Goal: Transaction & Acquisition: Purchase product/service

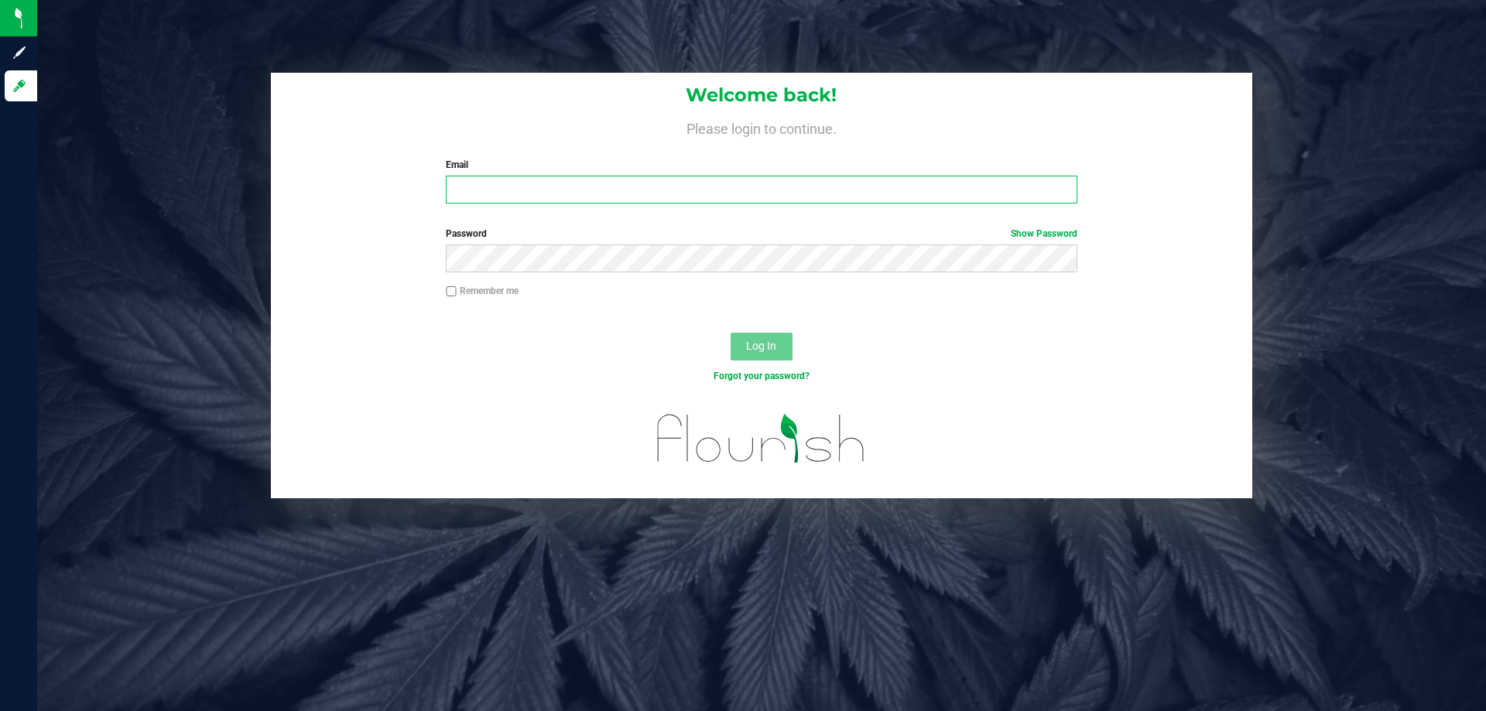
click at [481, 194] on input "Email" at bounding box center [761, 190] width 631 height 28
type input "[EMAIL_ADDRESS][DOMAIN_NAME]"
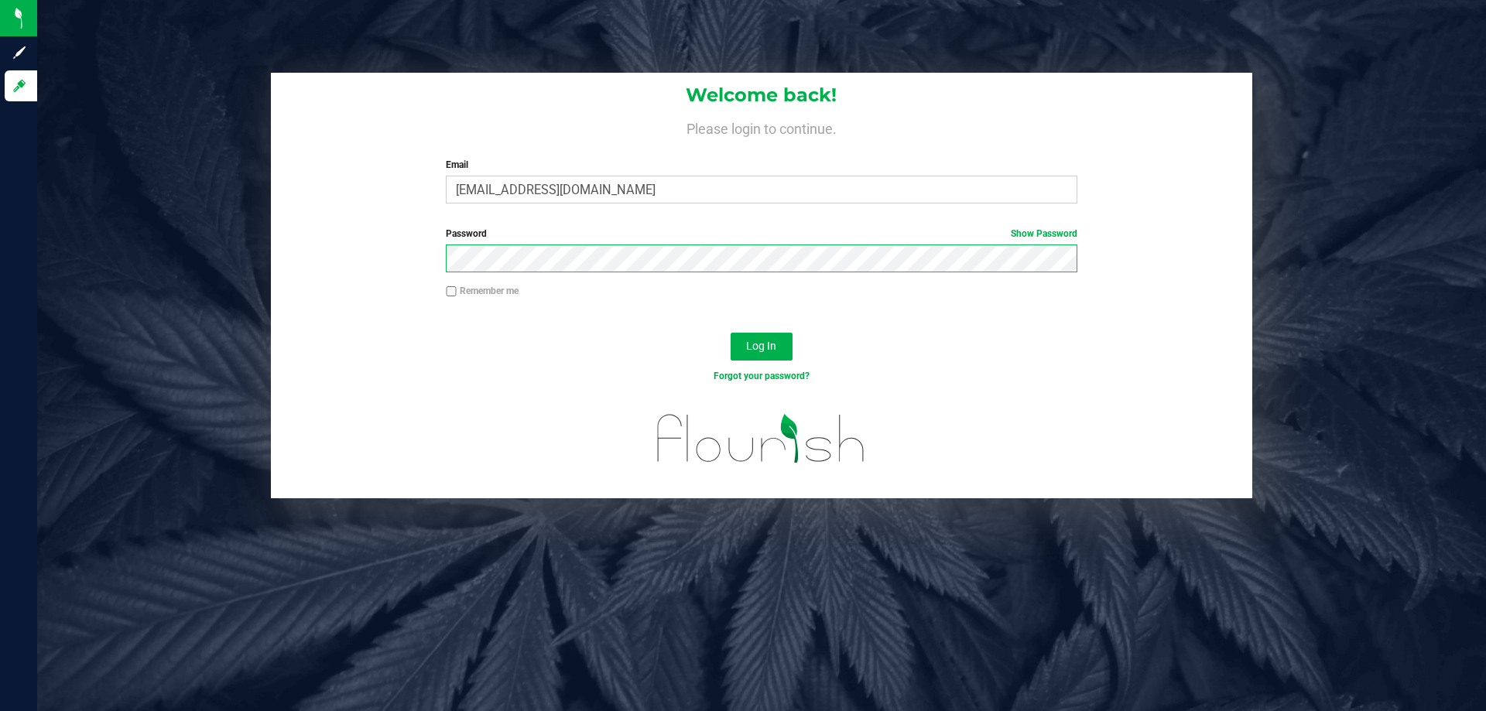
click at [730, 333] on button "Log In" at bounding box center [761, 347] width 62 height 28
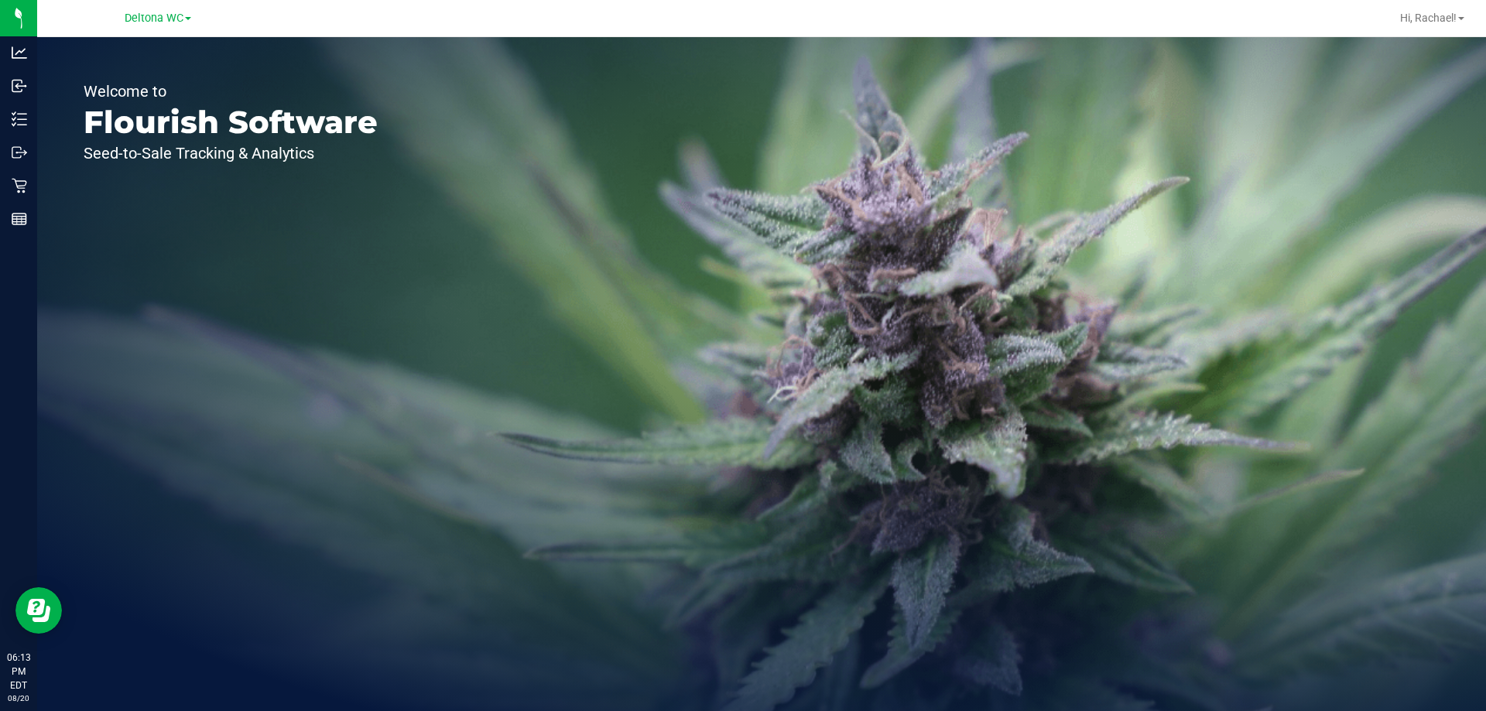
click at [165, 10] on link "Deltona WC" at bounding box center [158, 17] width 67 height 15
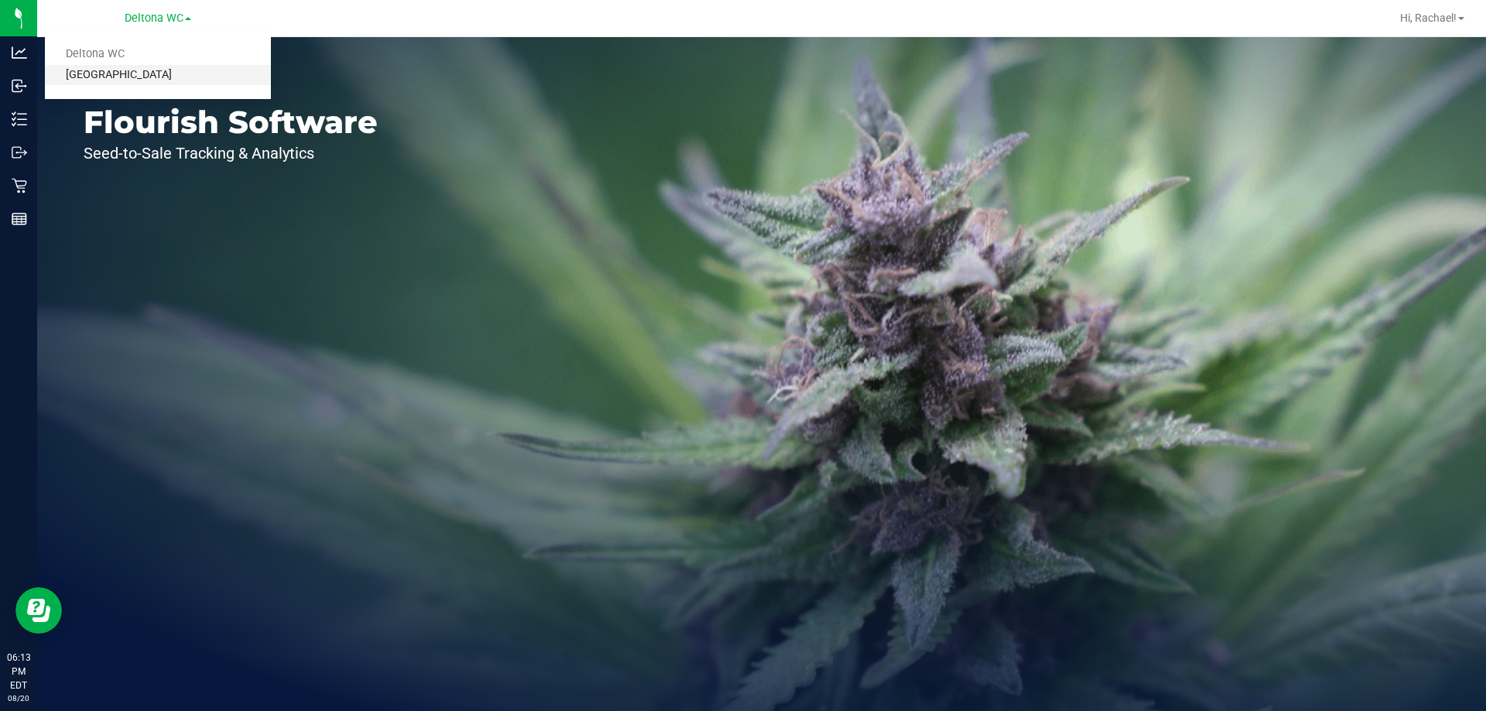
click at [134, 73] on link "[GEOGRAPHIC_DATA]" at bounding box center [158, 75] width 226 height 21
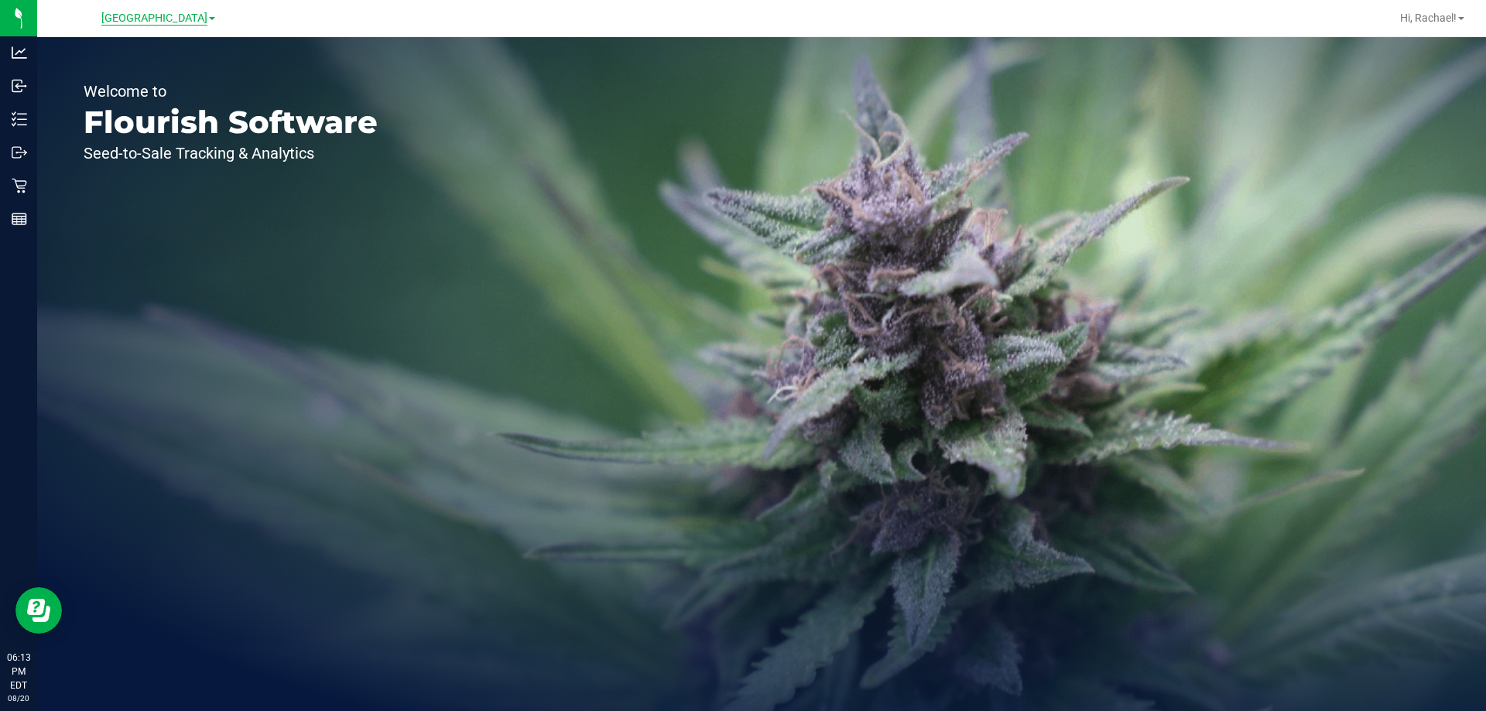
click at [166, 15] on span "[GEOGRAPHIC_DATA]" at bounding box center [154, 19] width 106 height 14
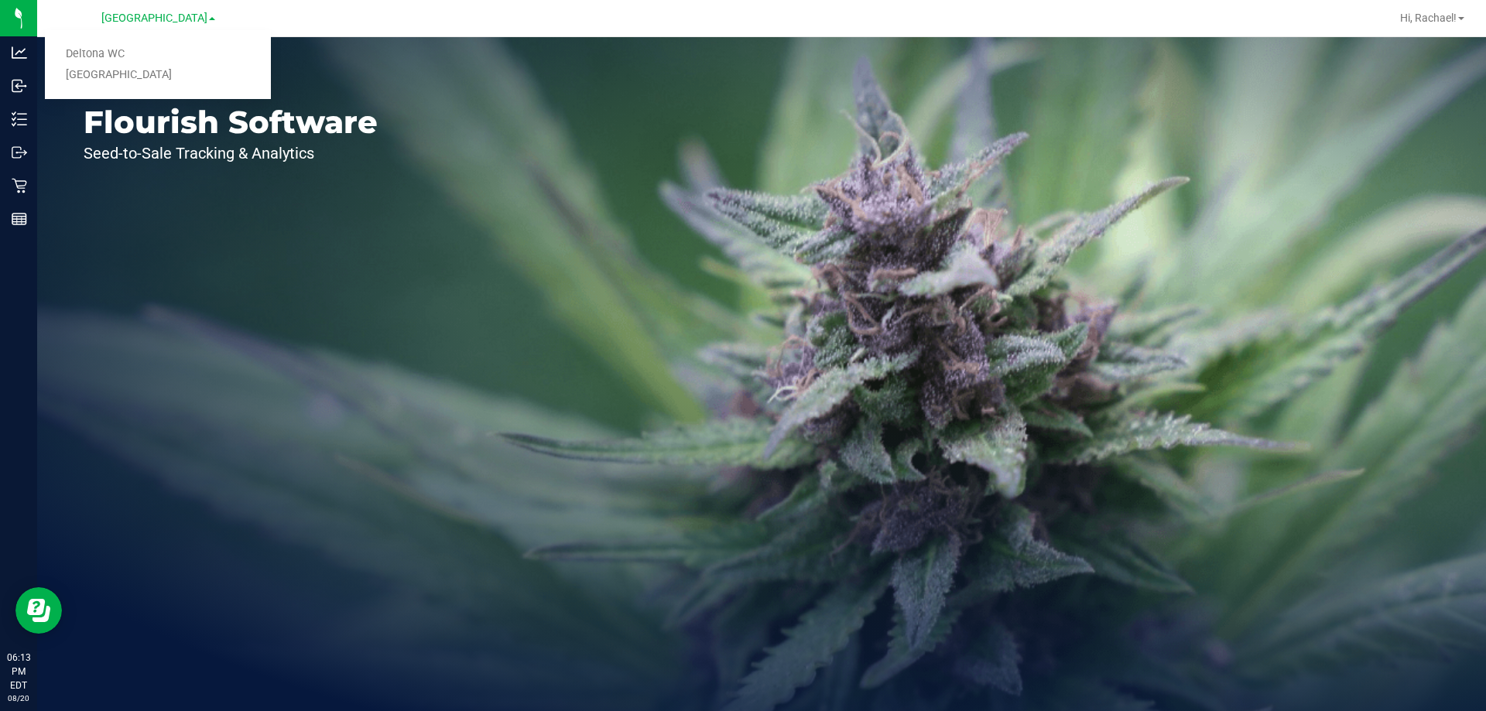
click at [307, 186] on div "Welcome to Flourish Software Seed-to-Sale Tracking & Analytics" at bounding box center [230, 374] width 387 height 674
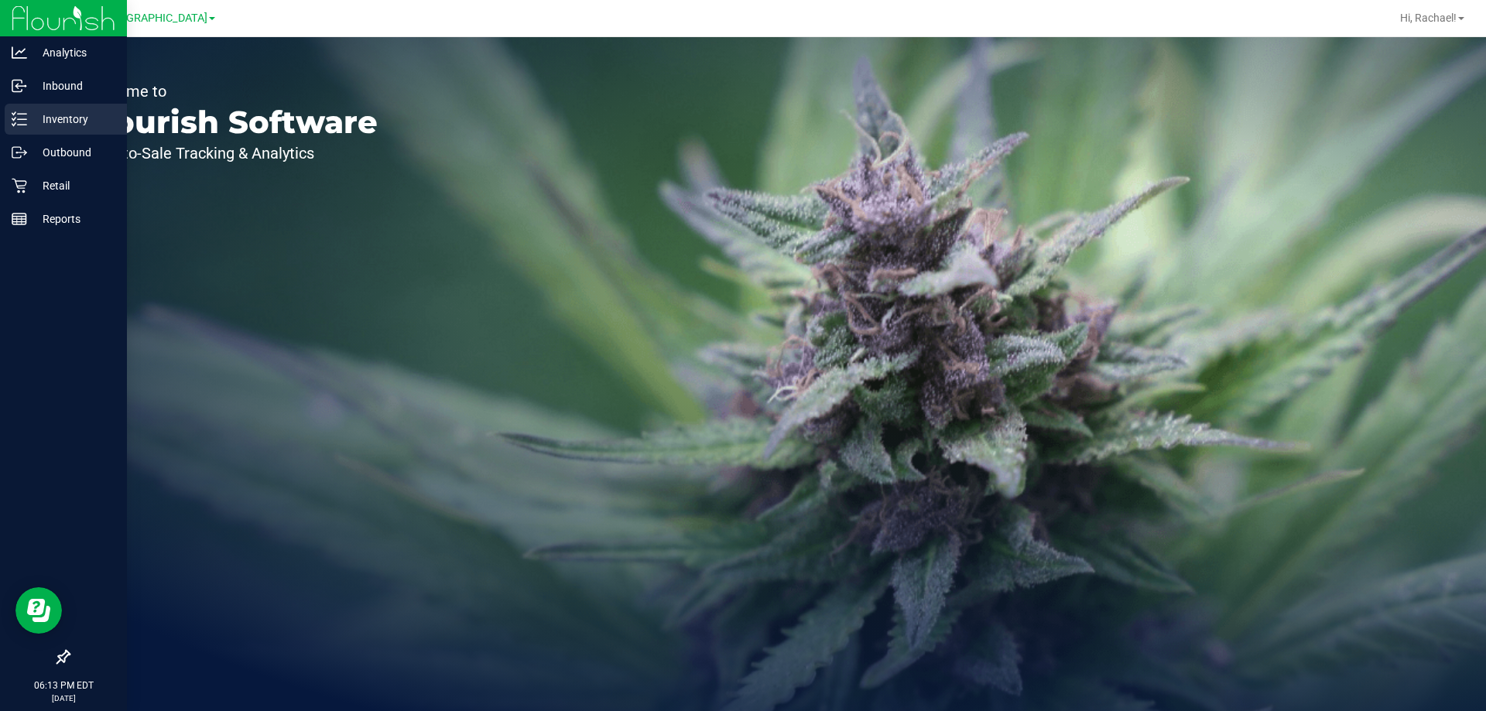
click at [63, 115] on p "Inventory" at bounding box center [73, 119] width 93 height 19
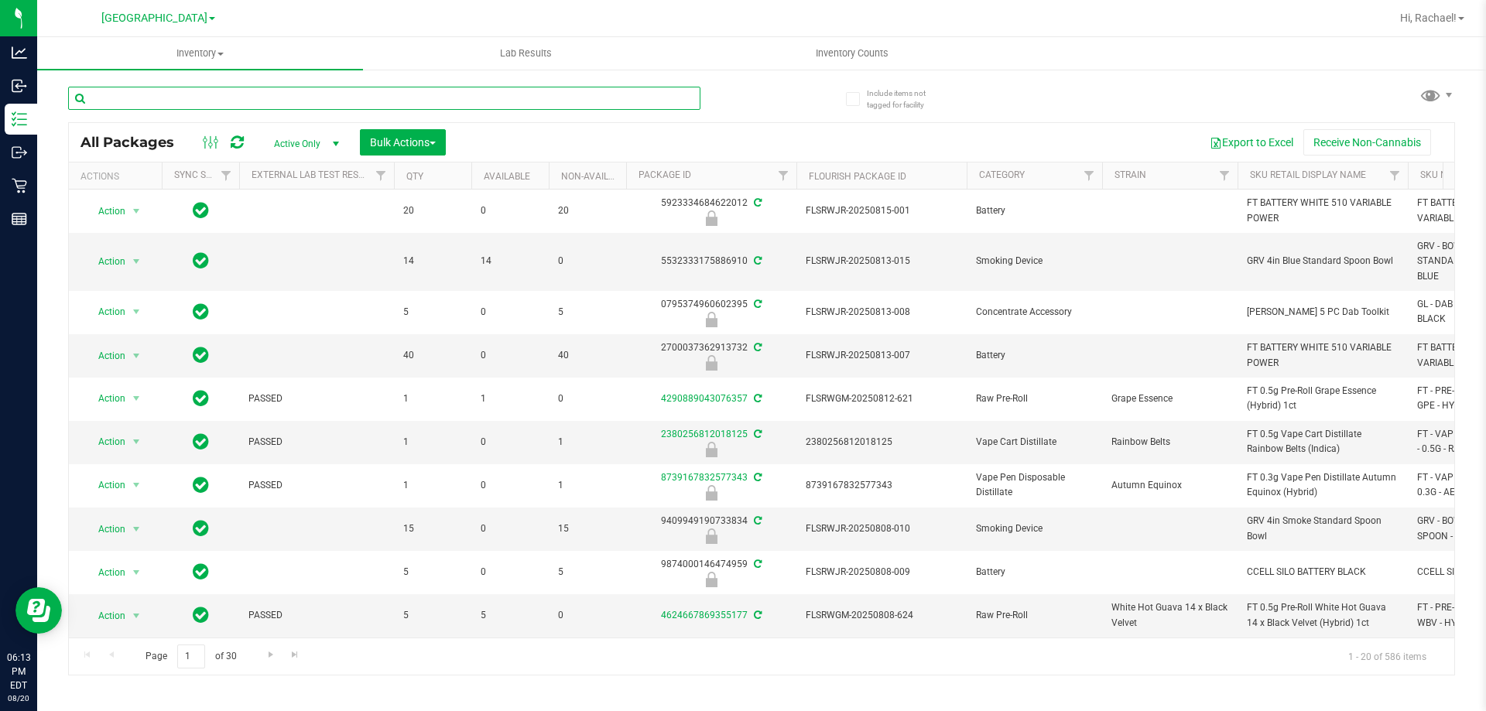
click at [250, 92] on input "text" at bounding box center [384, 98] width 632 height 23
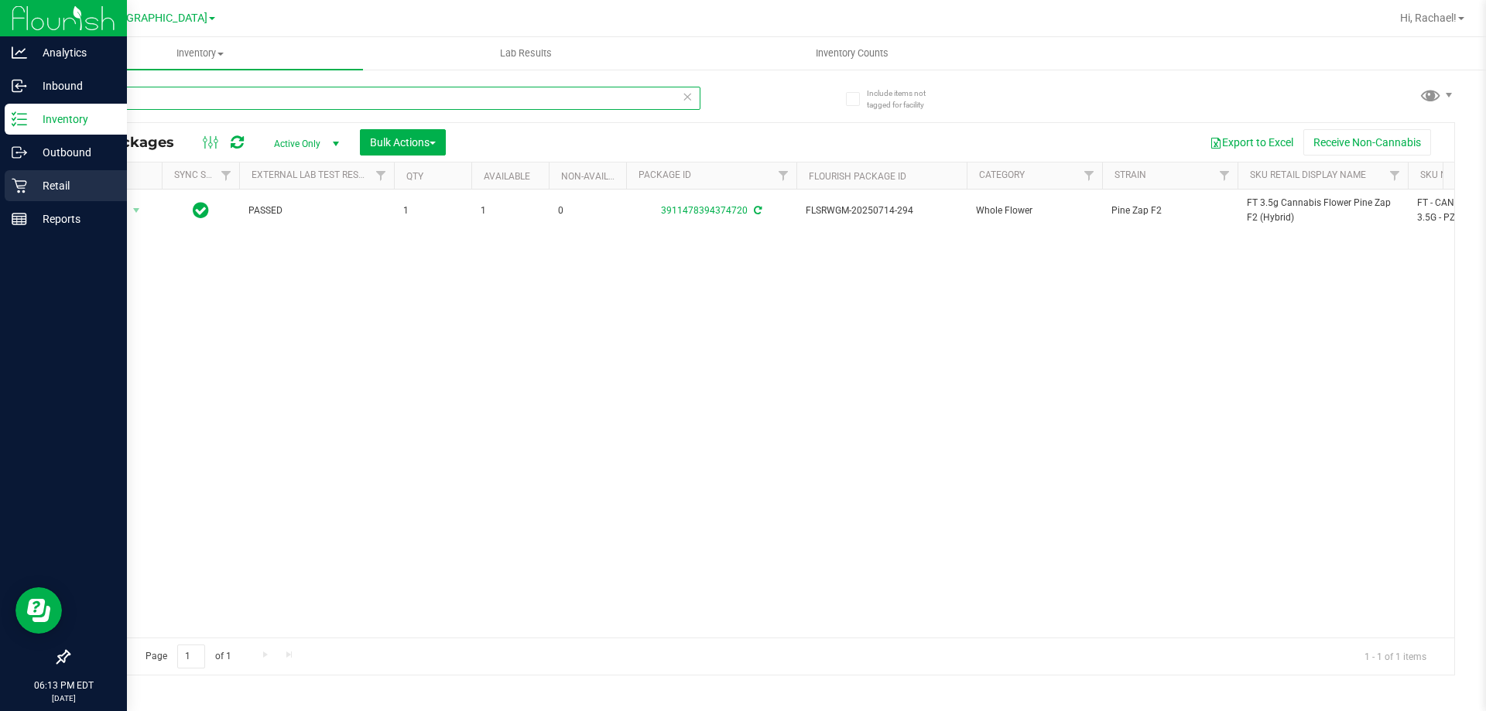
type input "pzt"
click at [46, 192] on p "Retail" at bounding box center [73, 185] width 93 height 19
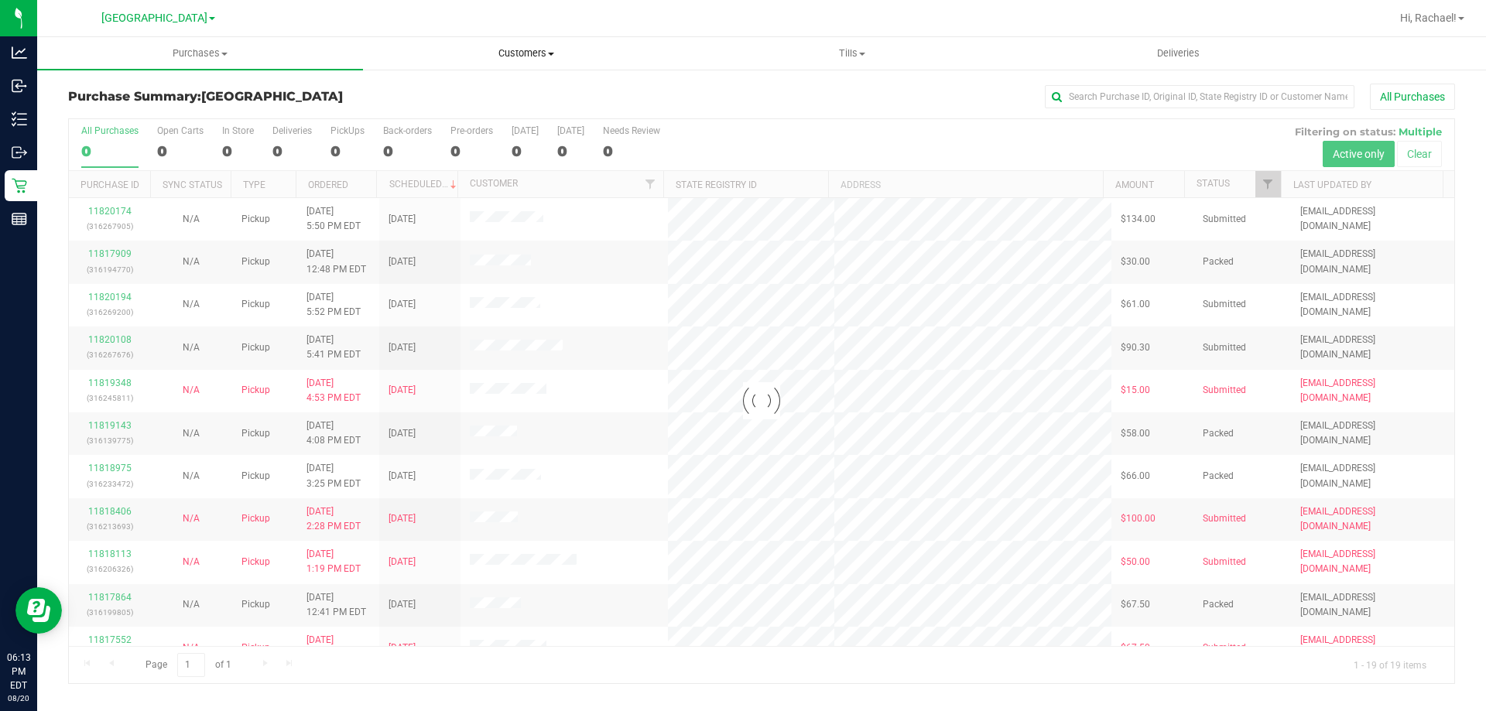
click at [532, 52] on span "Customers" at bounding box center [526, 53] width 324 height 14
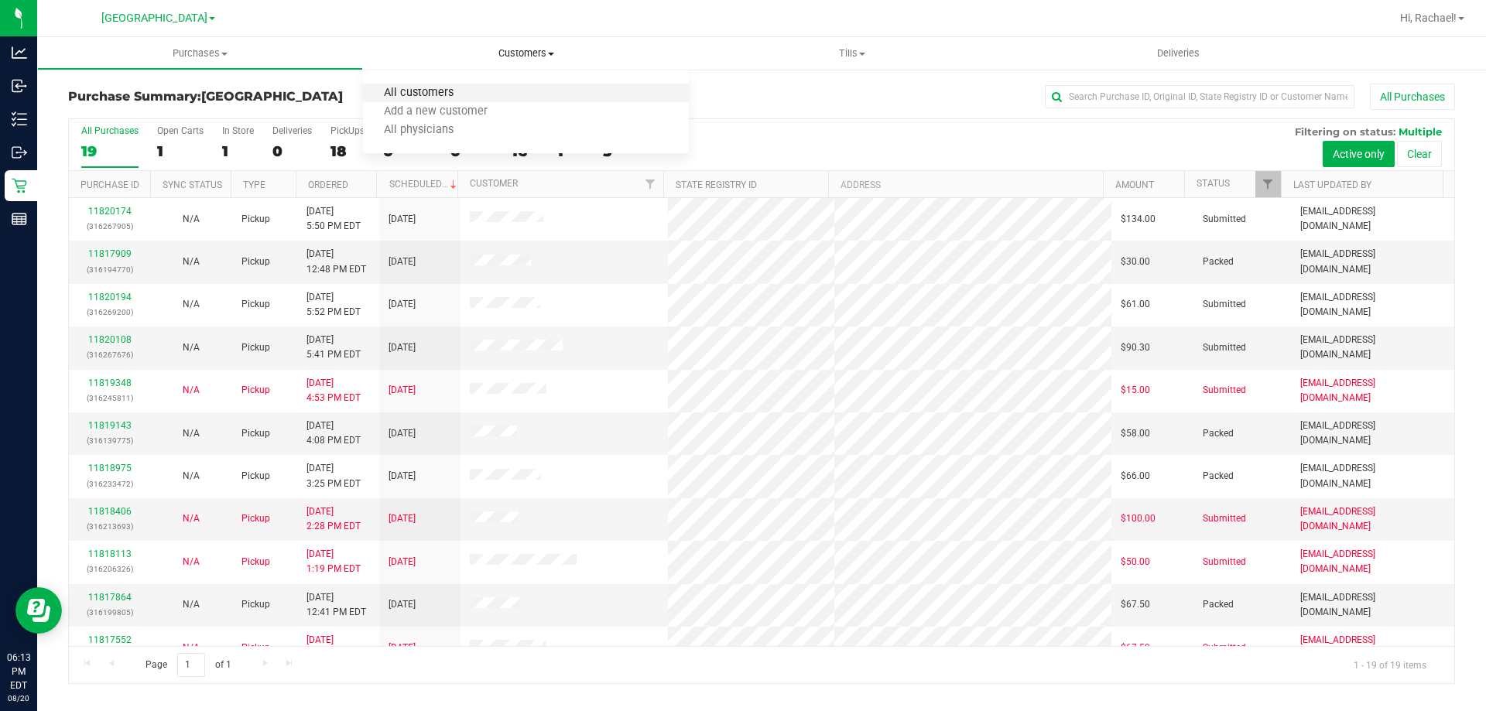
click at [429, 94] on span "All customers" at bounding box center [418, 93] width 111 height 13
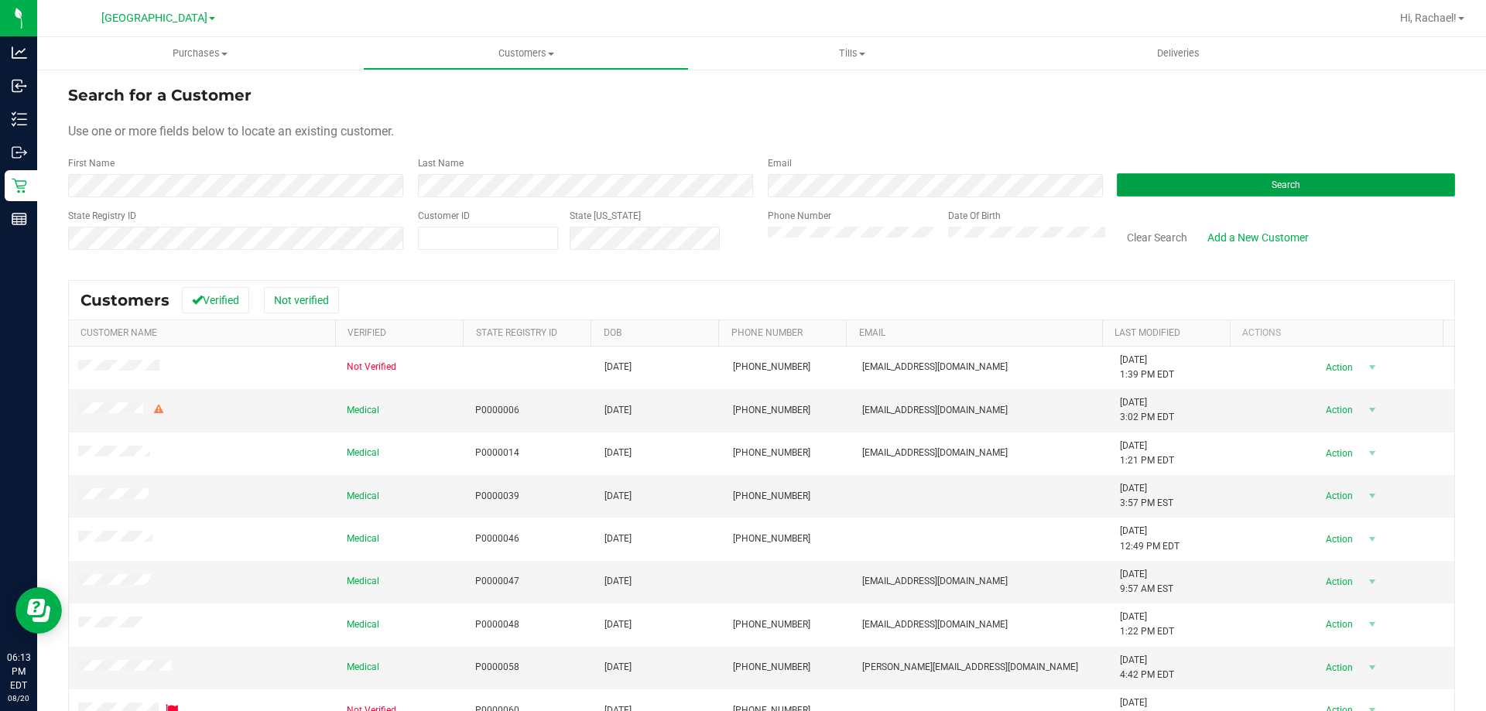
click at [1234, 183] on button "Search" at bounding box center [1286, 184] width 338 height 23
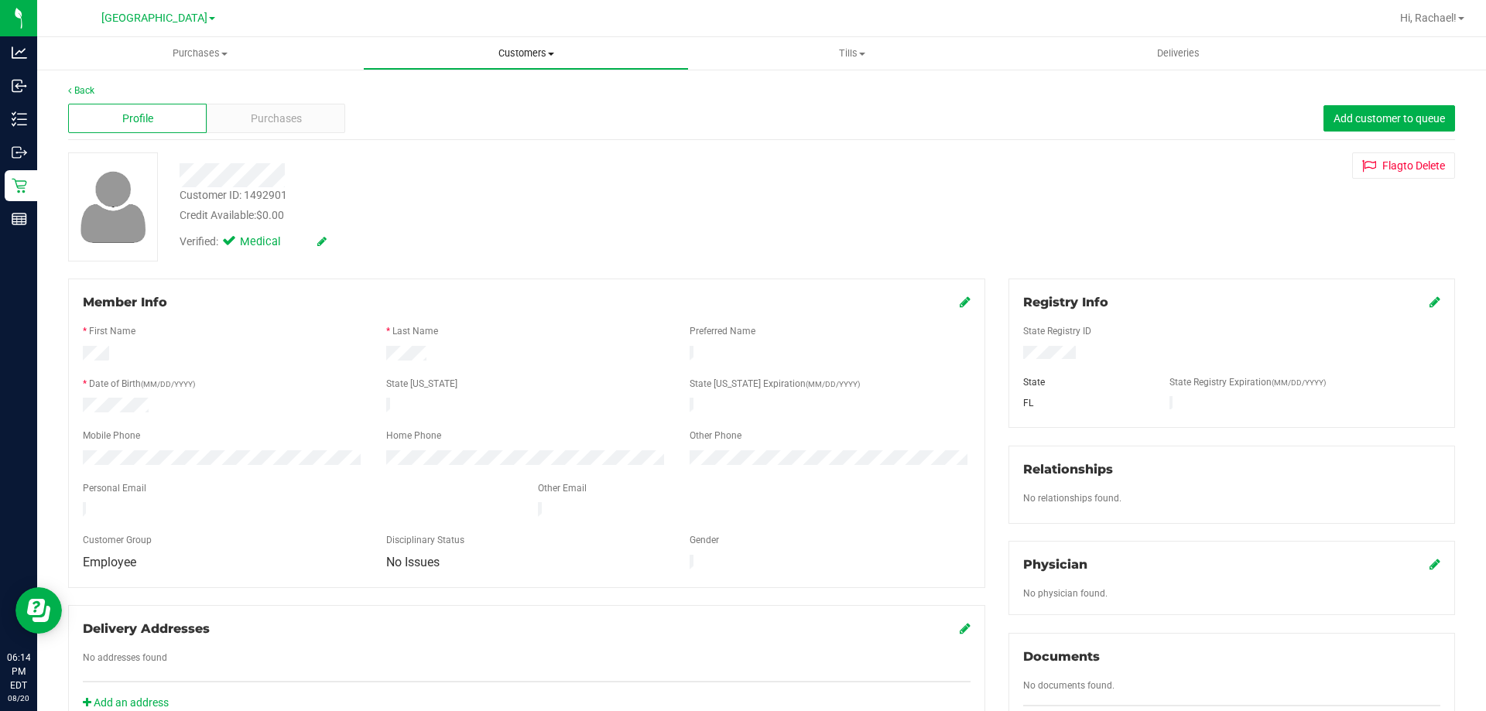
click at [534, 67] on uib-tab-heading "Customers All customers Add a new customer All physicians" at bounding box center [526, 53] width 324 height 31
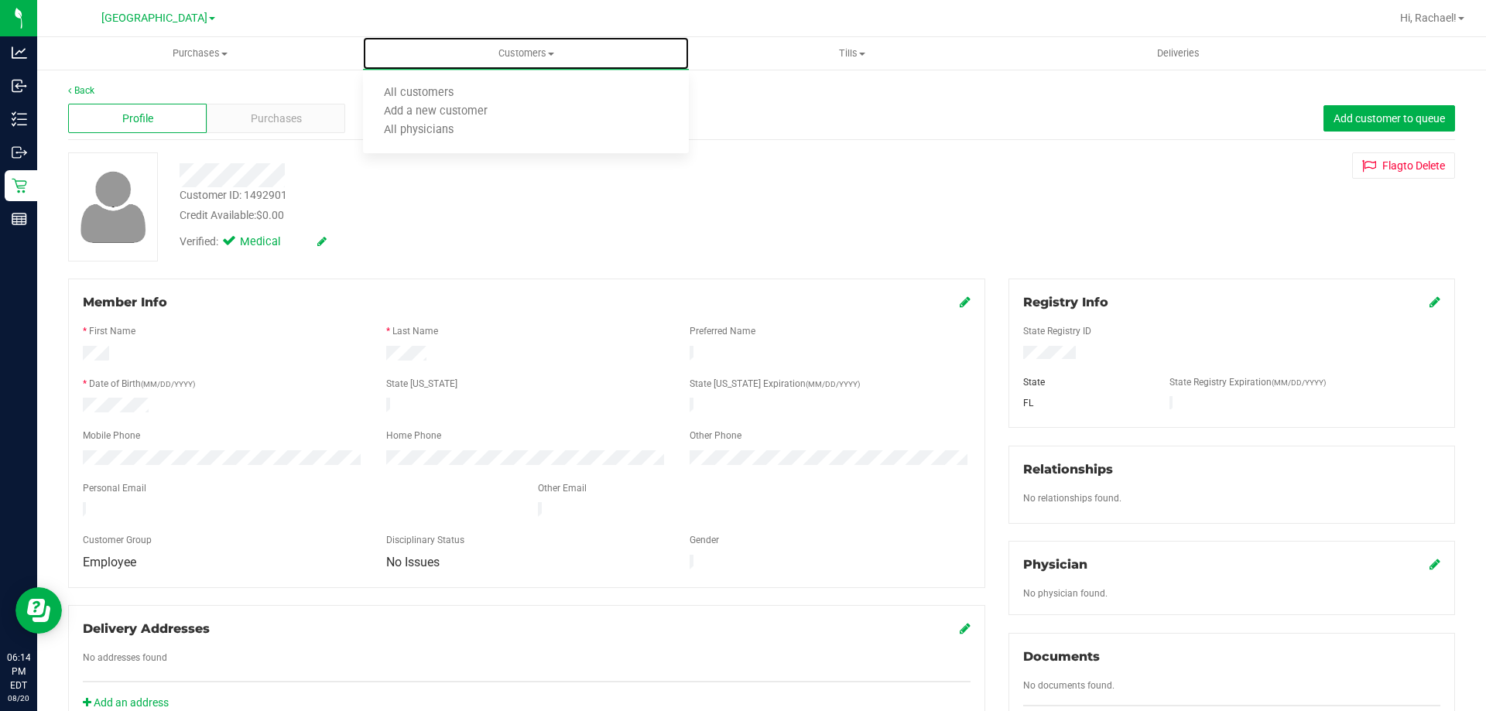
click at [443, 92] on span "All customers" at bounding box center [418, 93] width 111 height 13
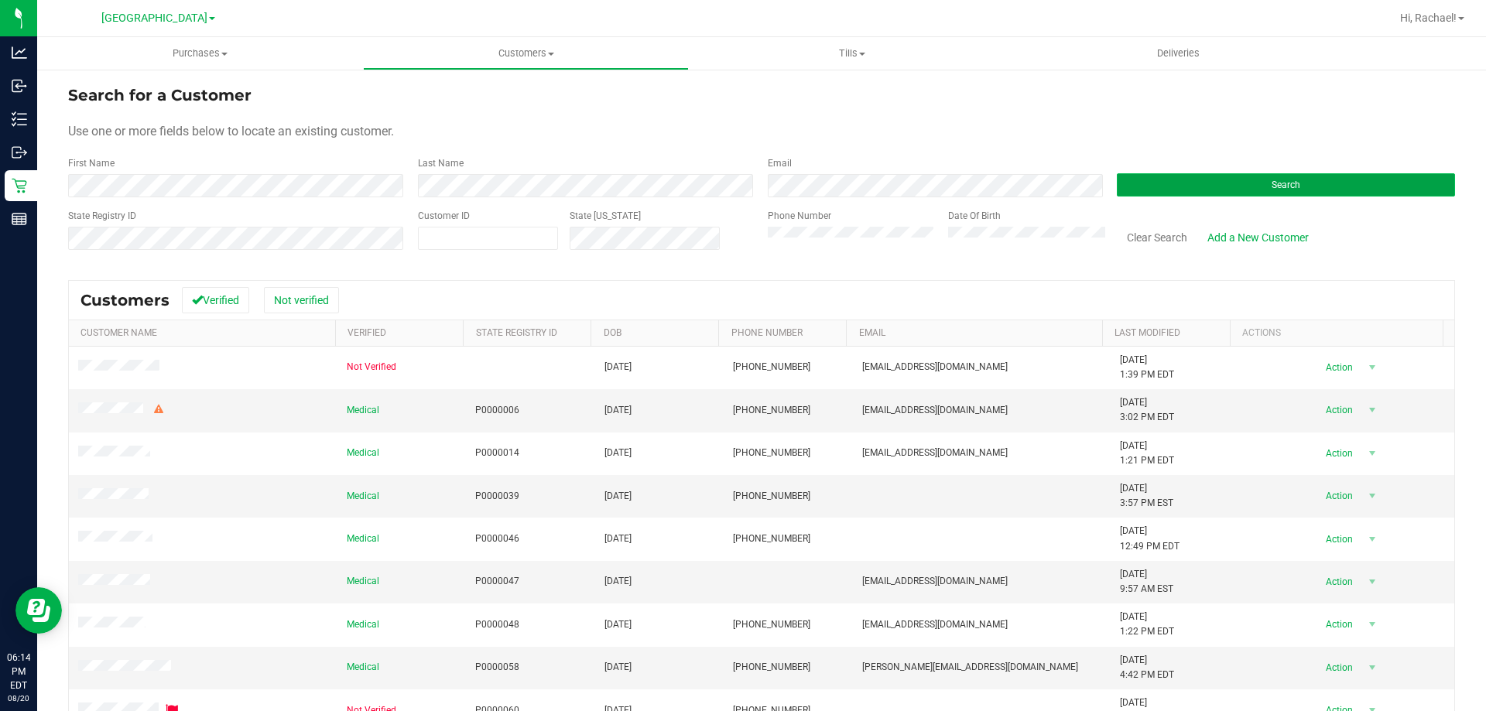
click at [1381, 194] on button "Search" at bounding box center [1286, 184] width 338 height 23
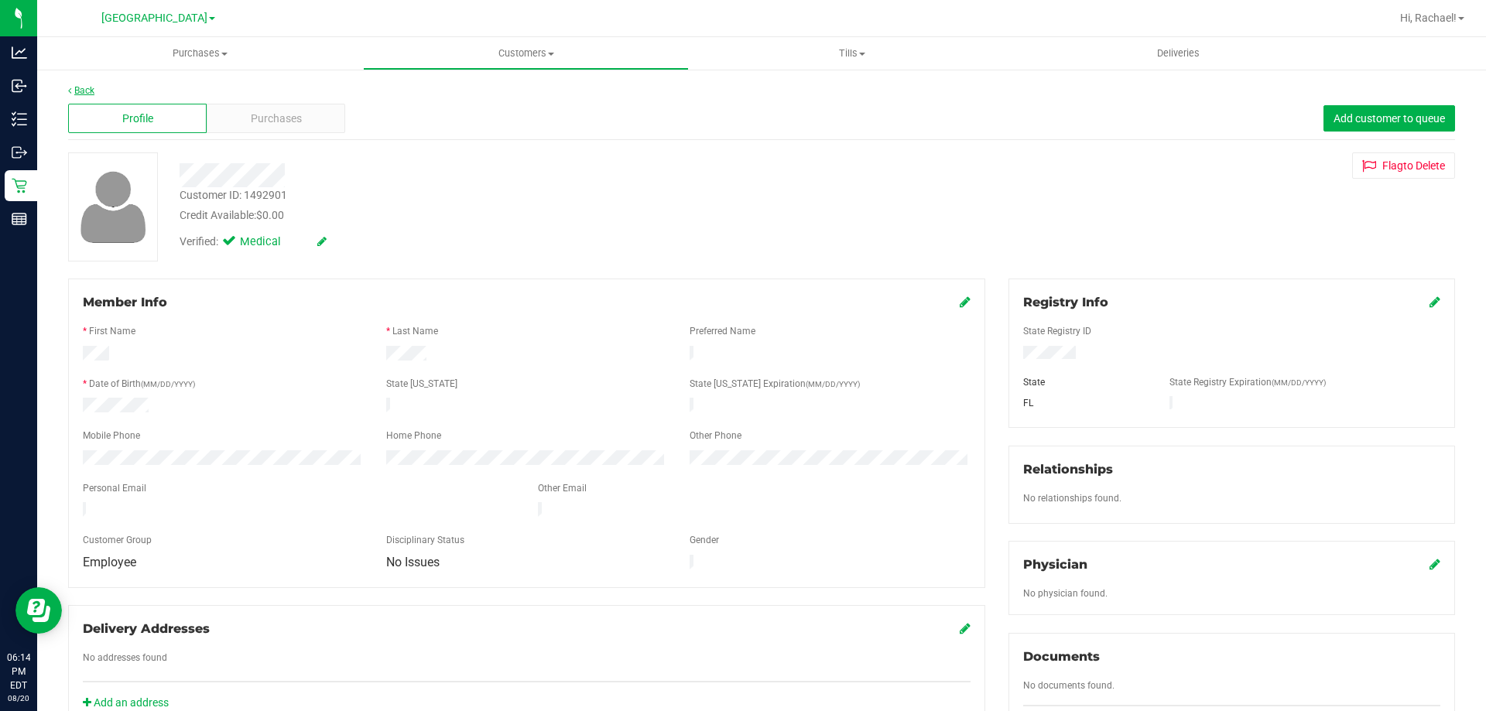
click at [70, 91] on icon at bounding box center [69, 90] width 3 height 9
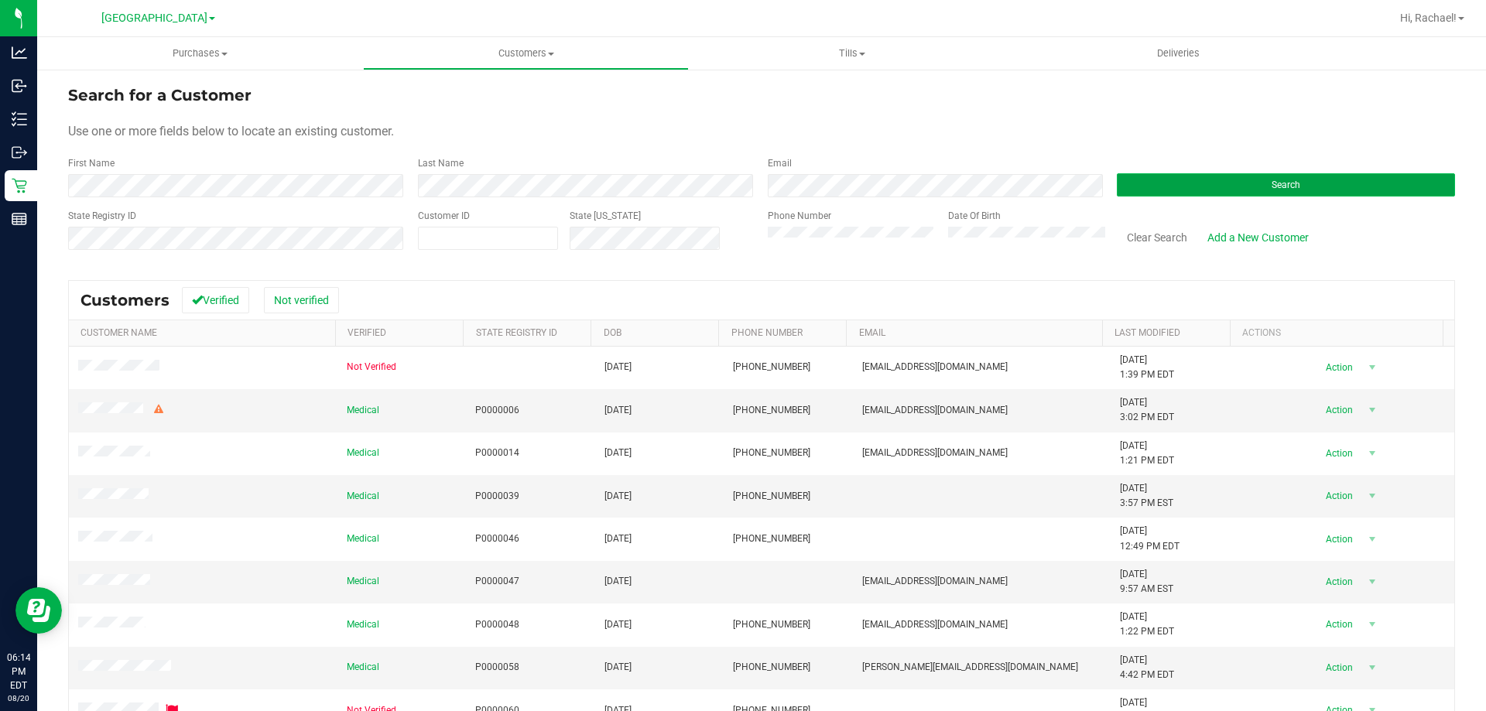
click at [1207, 183] on button "Search" at bounding box center [1286, 184] width 338 height 23
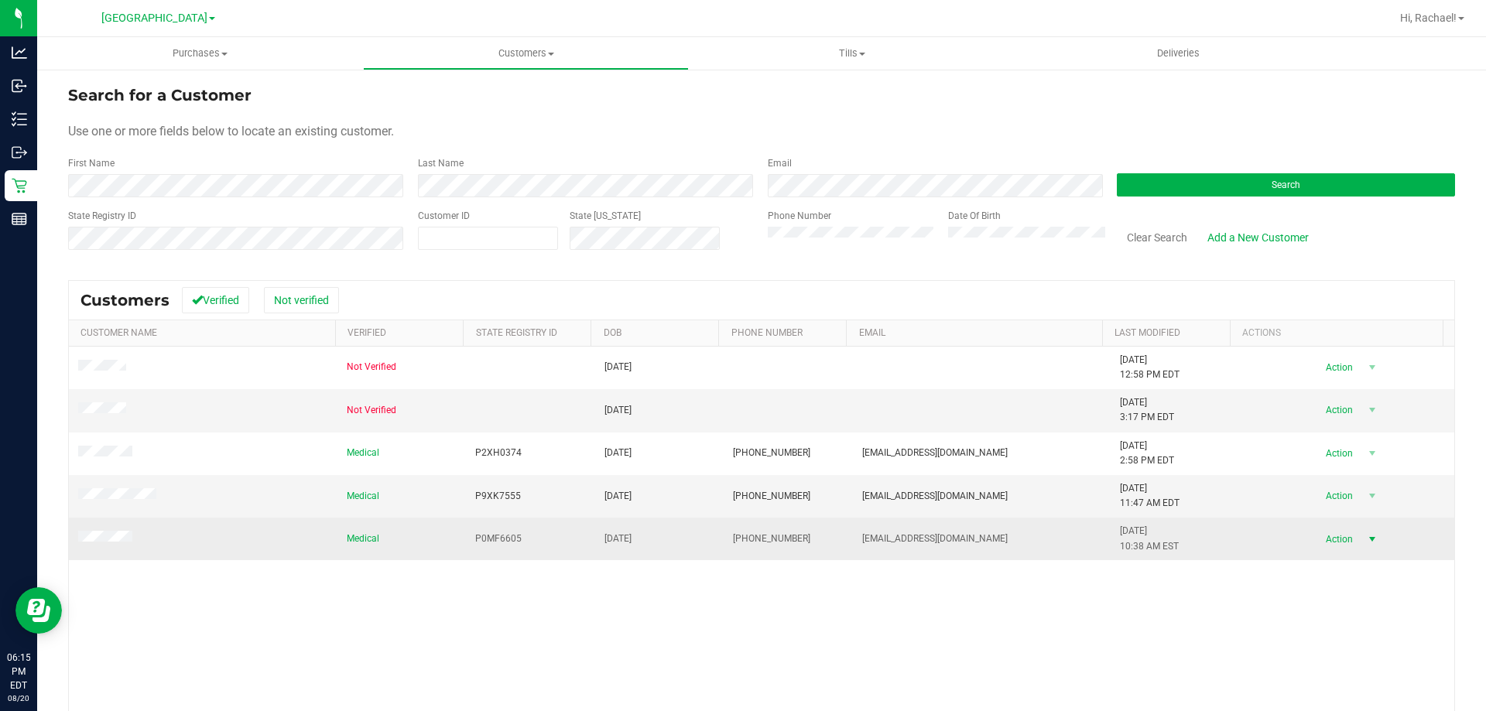
click at [1366, 539] on span "select" at bounding box center [1372, 539] width 12 height 12
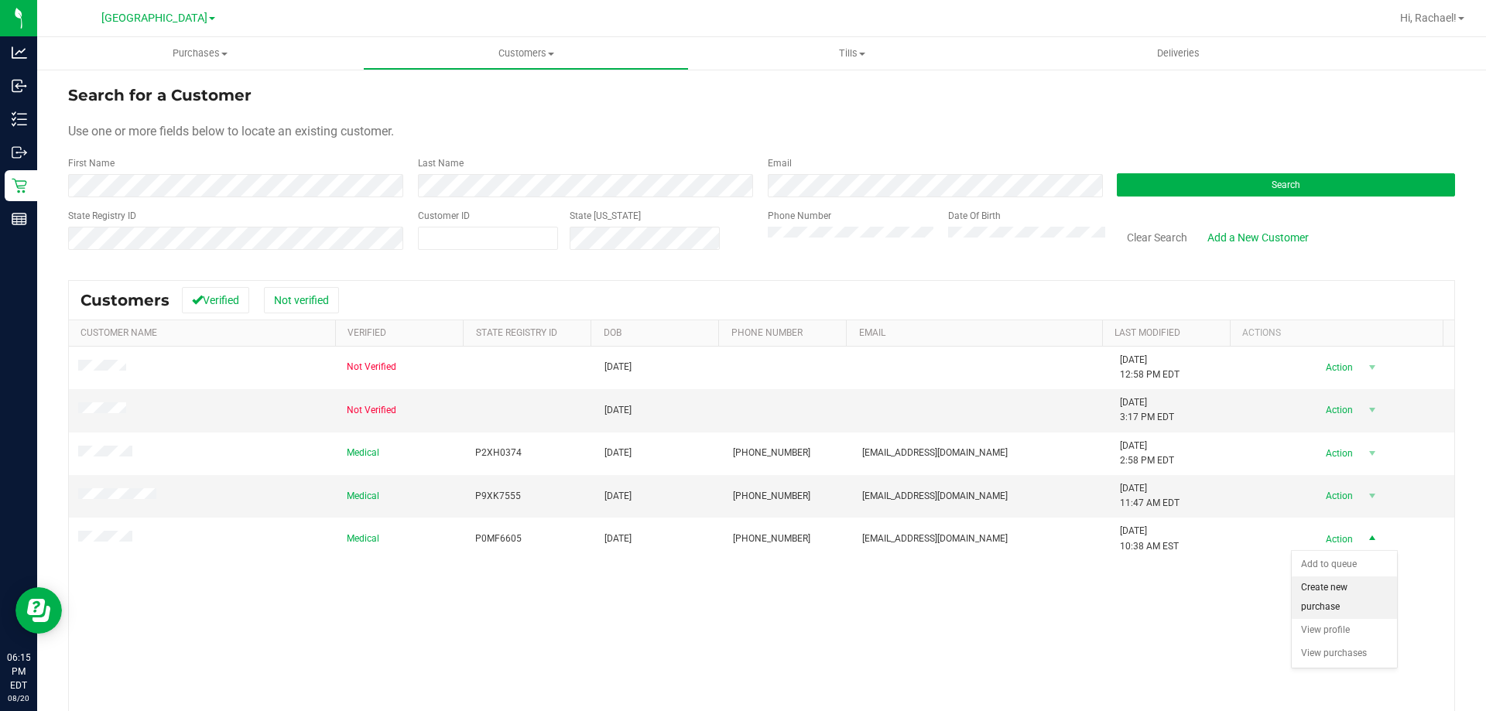
click at [1345, 588] on li "Create new purchase" at bounding box center [1344, 598] width 105 height 43
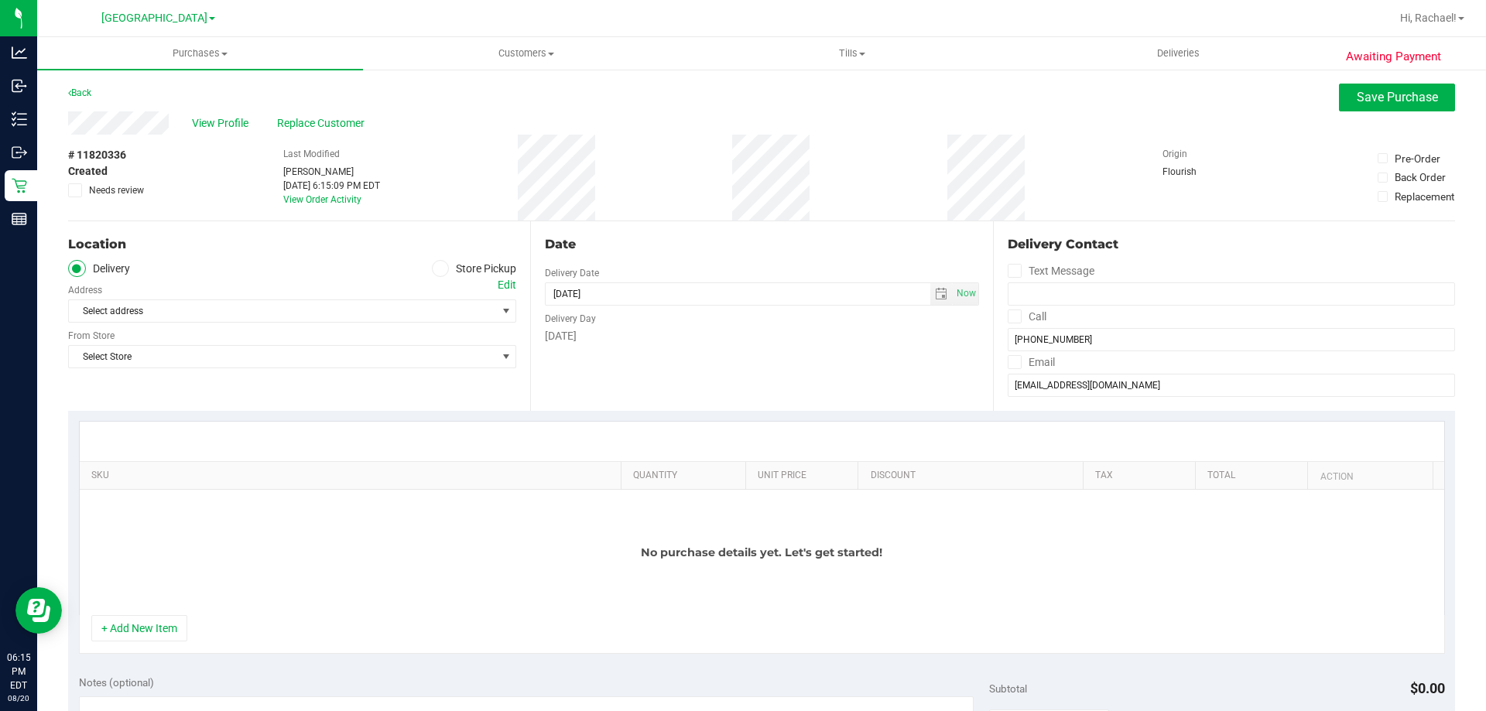
click at [432, 273] on span at bounding box center [441, 269] width 18 height 18
click at [0, 0] on input "Store Pickup" at bounding box center [0, 0] width 0 height 0
click at [364, 318] on span "Select Store" at bounding box center [282, 311] width 427 height 22
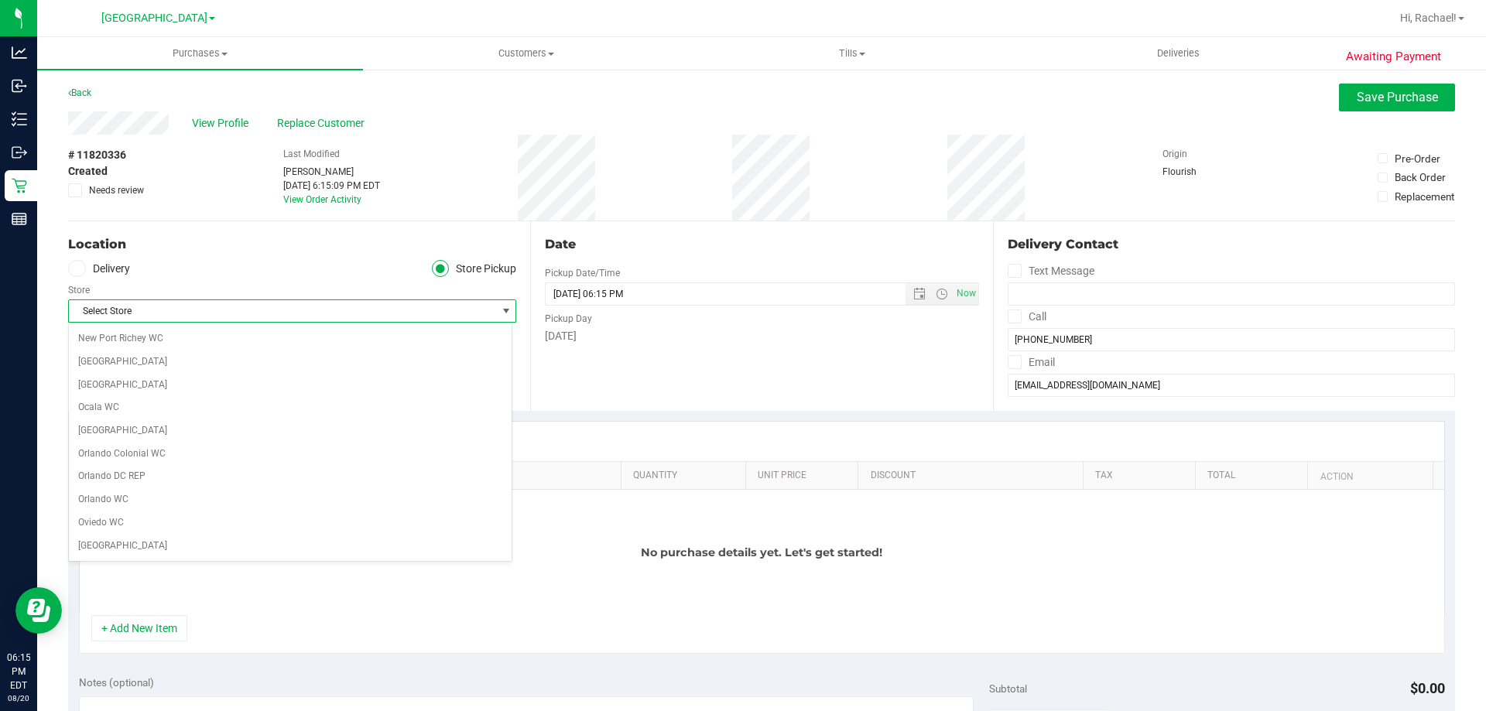
scroll to position [774, 0]
click at [147, 413] on li "[GEOGRAPHIC_DATA]" at bounding box center [290, 414] width 443 height 23
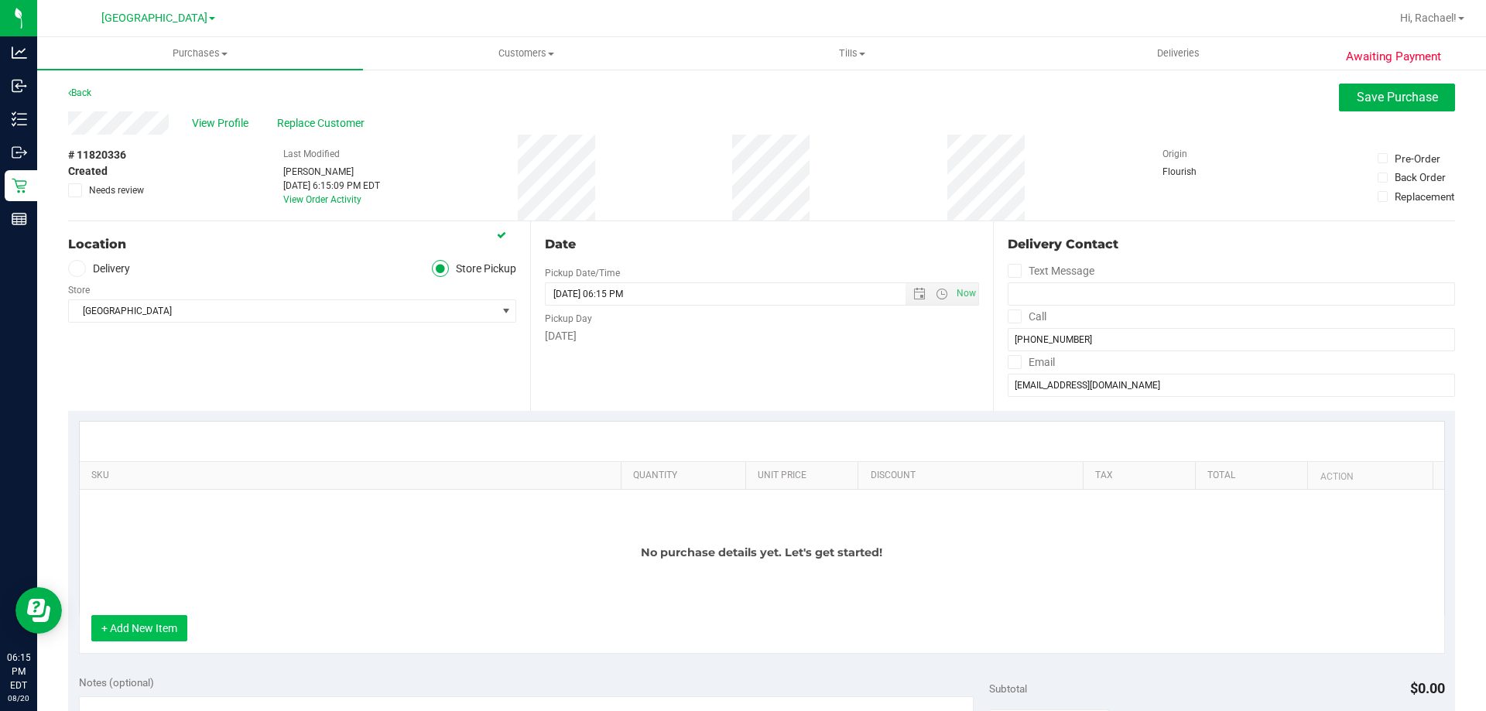
click at [130, 628] on button "+ Add New Item" at bounding box center [139, 628] width 96 height 26
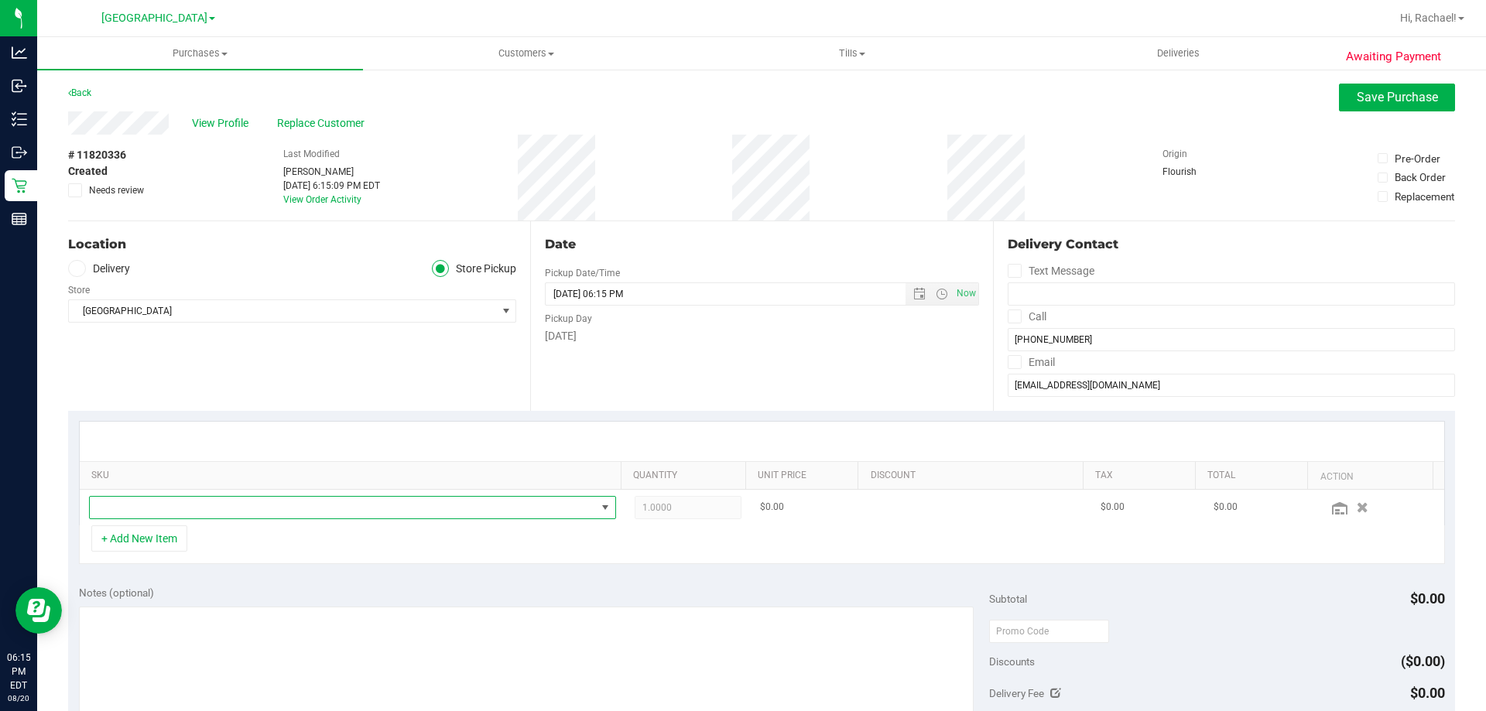
click at [263, 504] on span "NO DATA FOUND" at bounding box center [343, 508] width 506 height 22
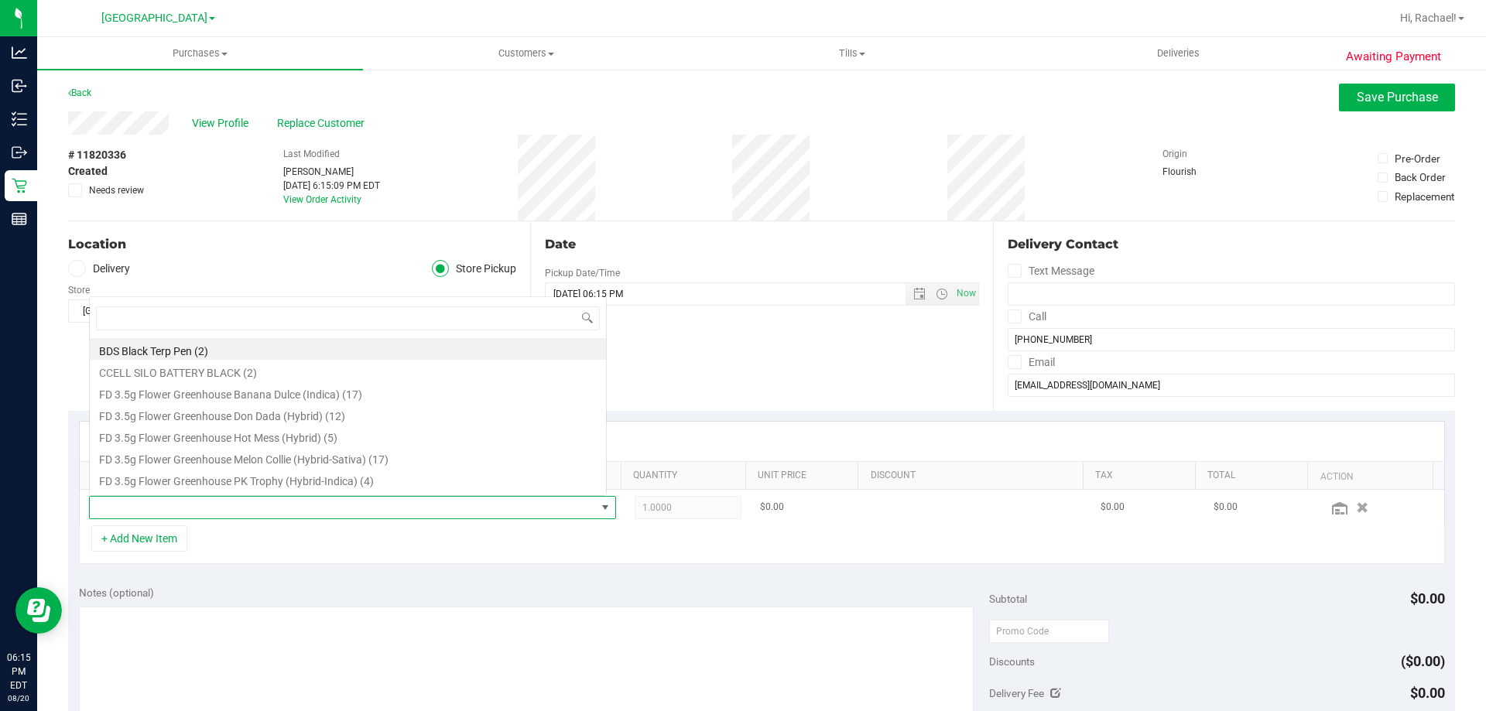
scroll to position [23, 513]
type input "pzt"
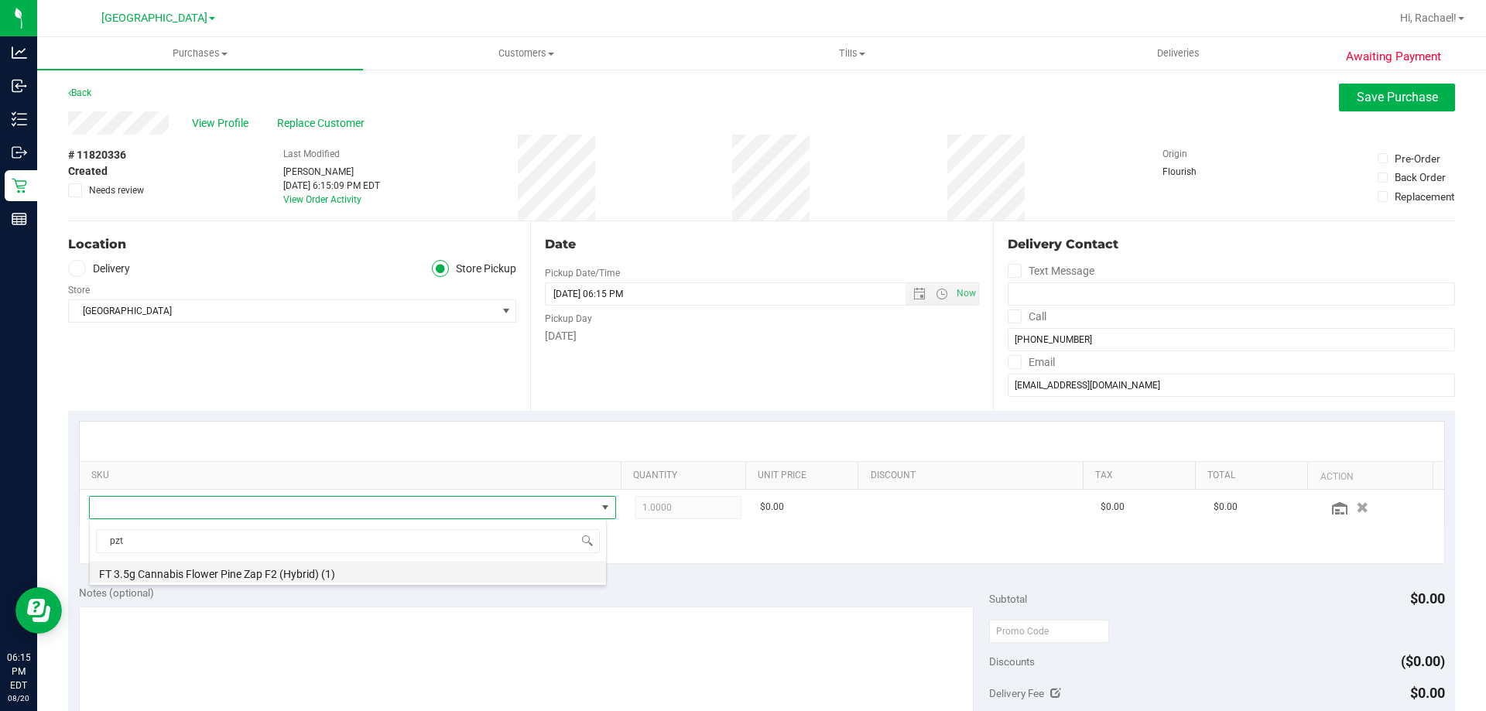
click at [228, 578] on li "FT 3.5g Cannabis Flower Pine Zap F2 (Hybrid) (1)" at bounding box center [348, 572] width 516 height 22
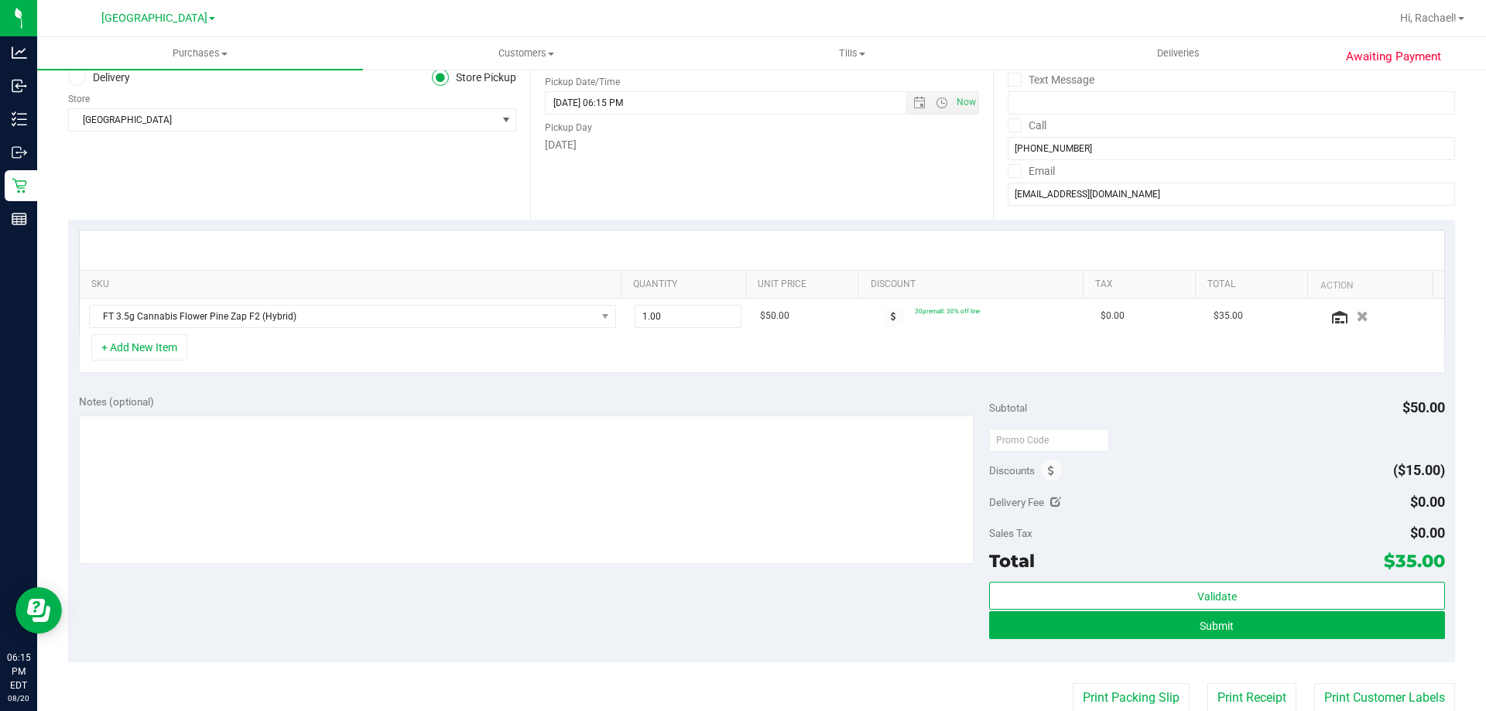
scroll to position [232, 0]
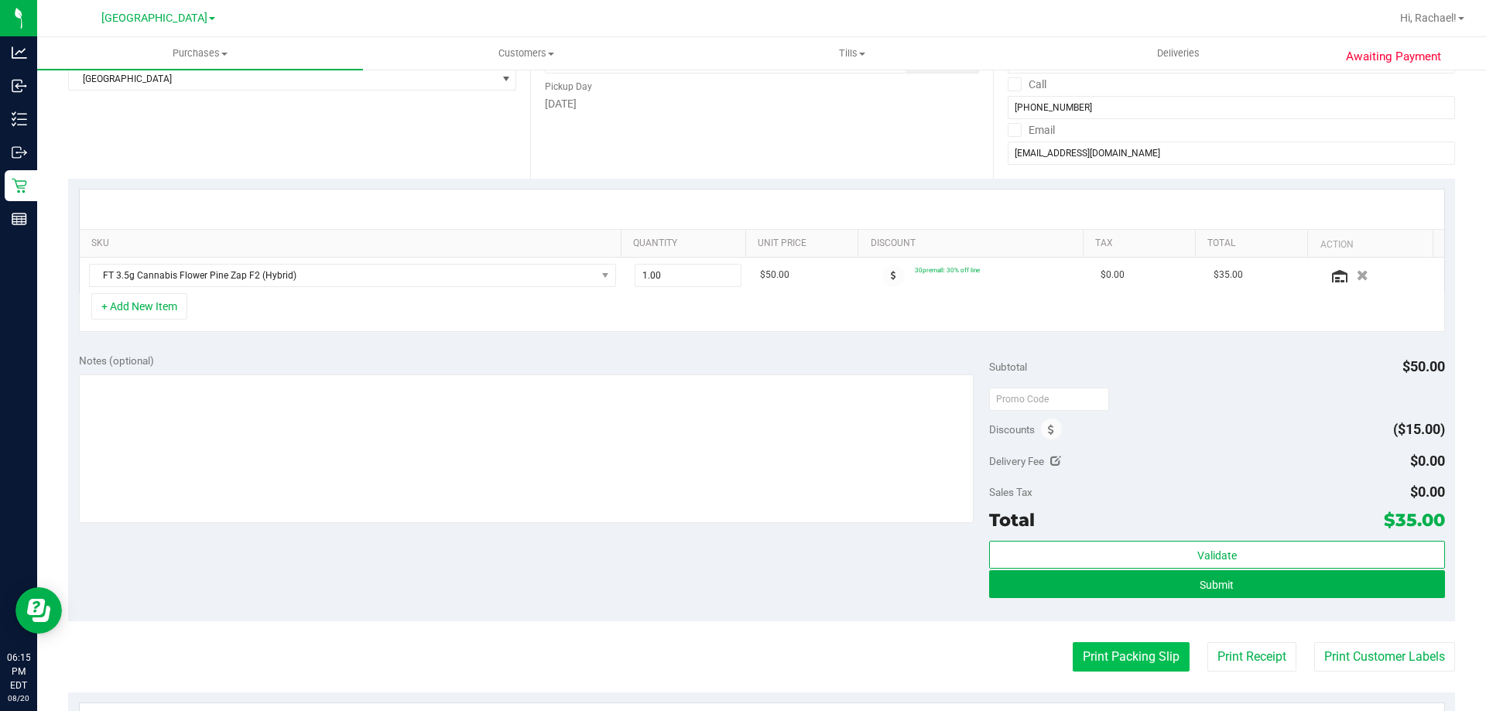
click at [1131, 660] on button "Print Packing Slip" at bounding box center [1131, 656] width 117 height 29
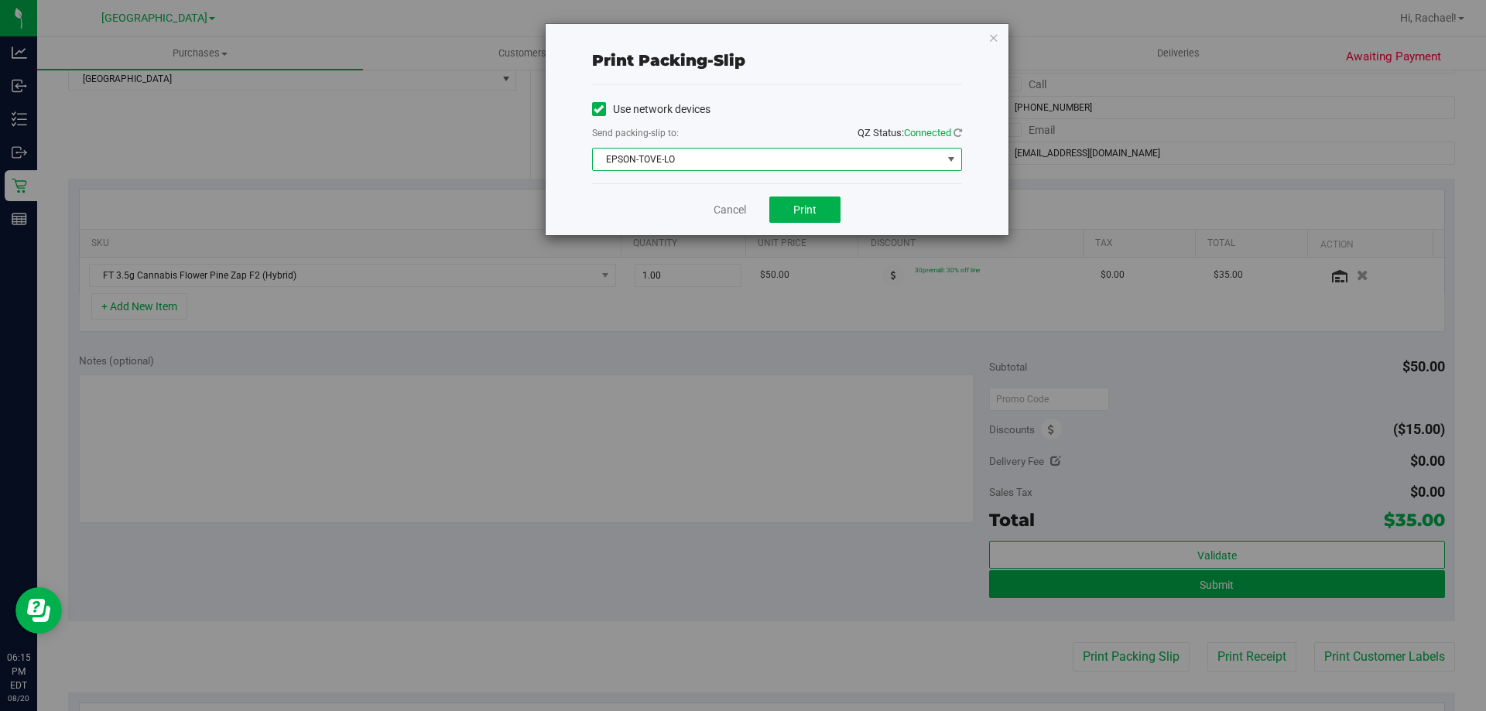
click at [771, 157] on span "EPSON-TOVE-LO" at bounding box center [767, 160] width 349 height 22
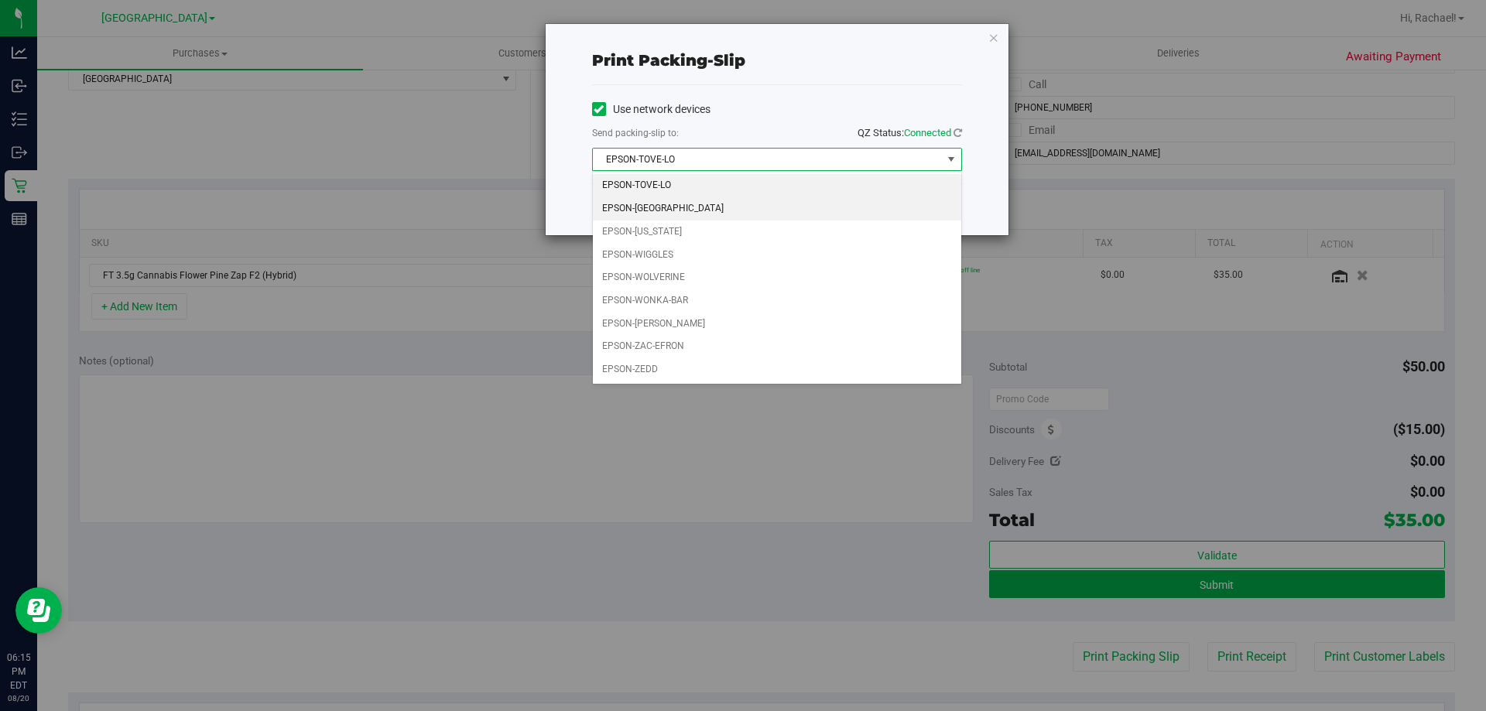
click at [670, 202] on li "EPSON-[GEOGRAPHIC_DATA]" at bounding box center [777, 208] width 368 height 23
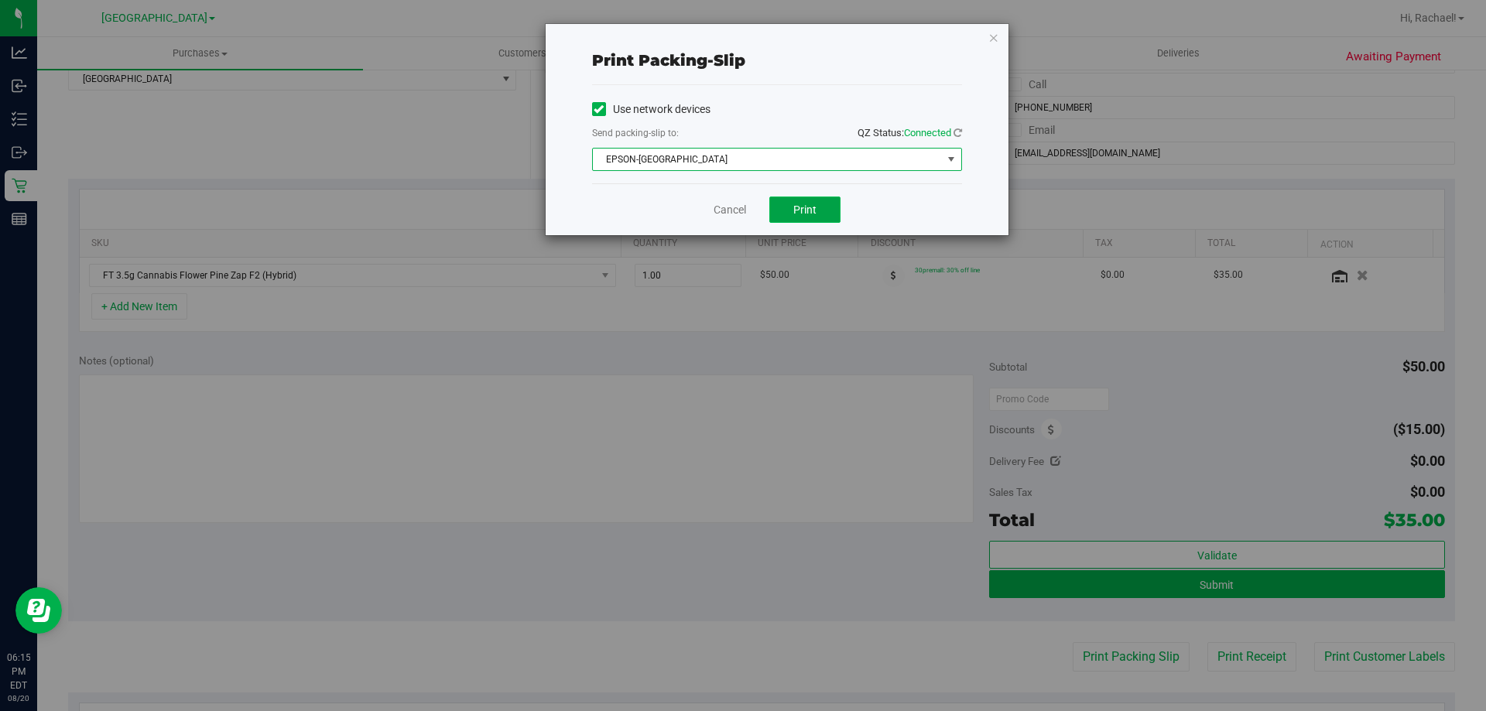
click at [825, 210] on button "Print" at bounding box center [804, 210] width 71 height 26
click at [725, 216] on link "Cancel" at bounding box center [729, 210] width 33 height 16
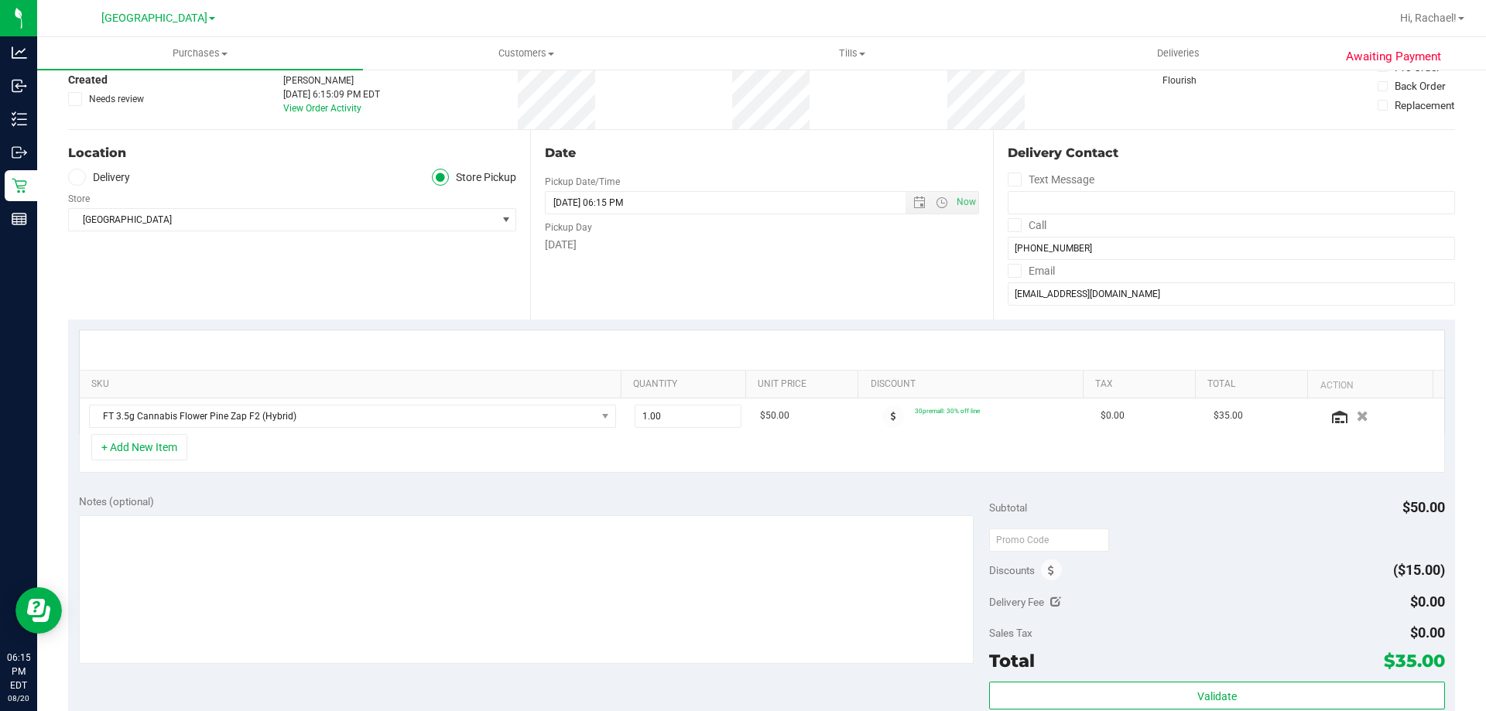
scroll to position [77, 0]
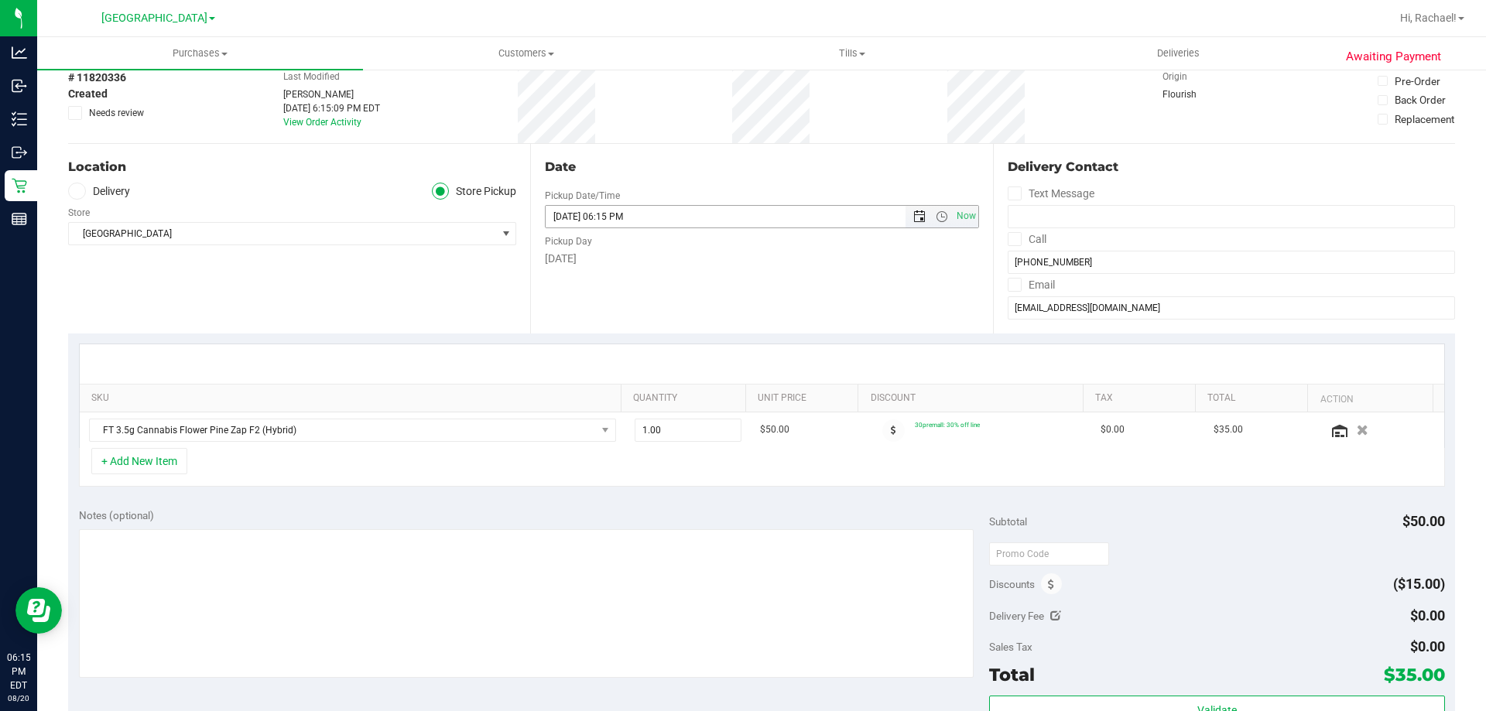
click at [913, 217] on span "Open the date view" at bounding box center [919, 216] width 12 height 12
click at [648, 370] on link "21" at bounding box center [646, 373] width 22 height 24
type input "[DATE] 06:15 PM"
click at [828, 284] on div "Date Pickup Date/Time [DATE] Now [DATE] 06:15 PM Now Pickup Day [DATE]" at bounding box center [761, 239] width 462 height 190
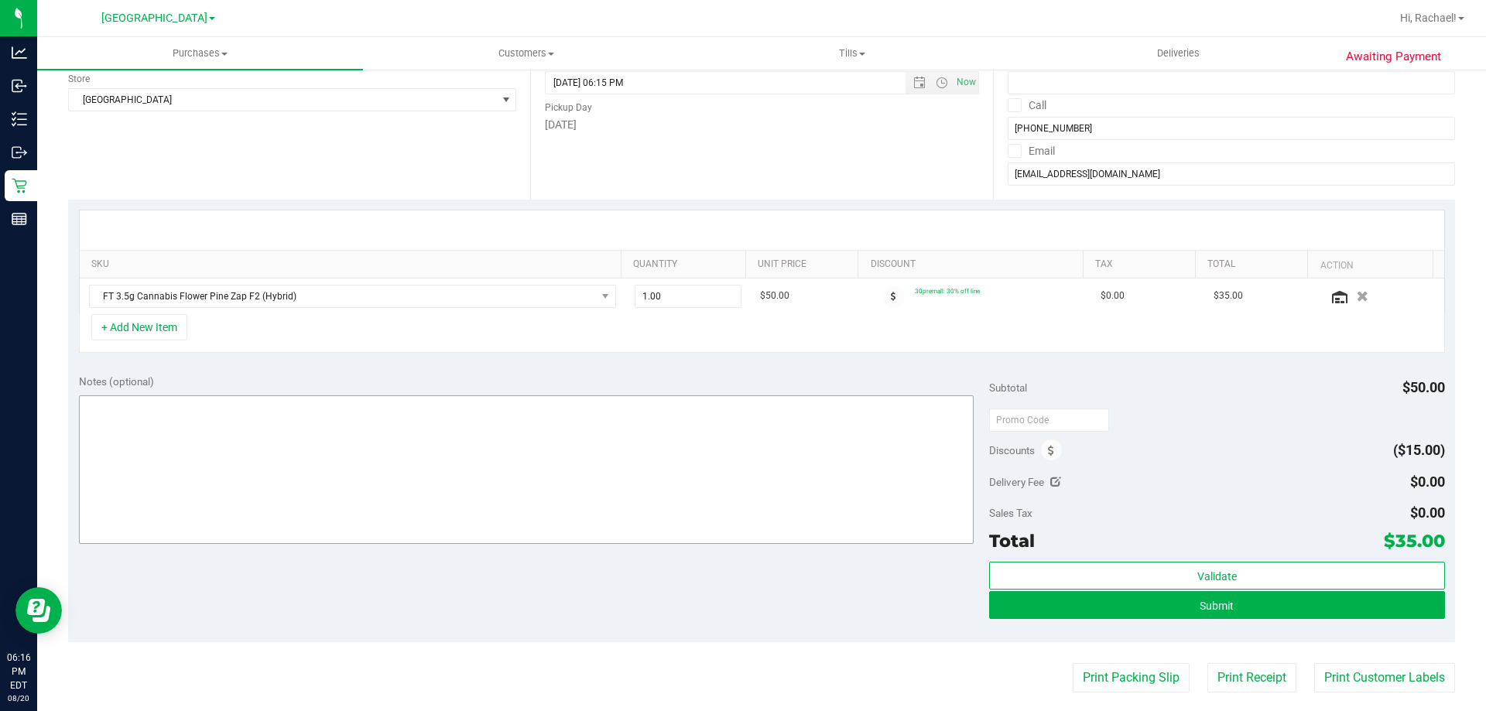
scroll to position [232, 0]
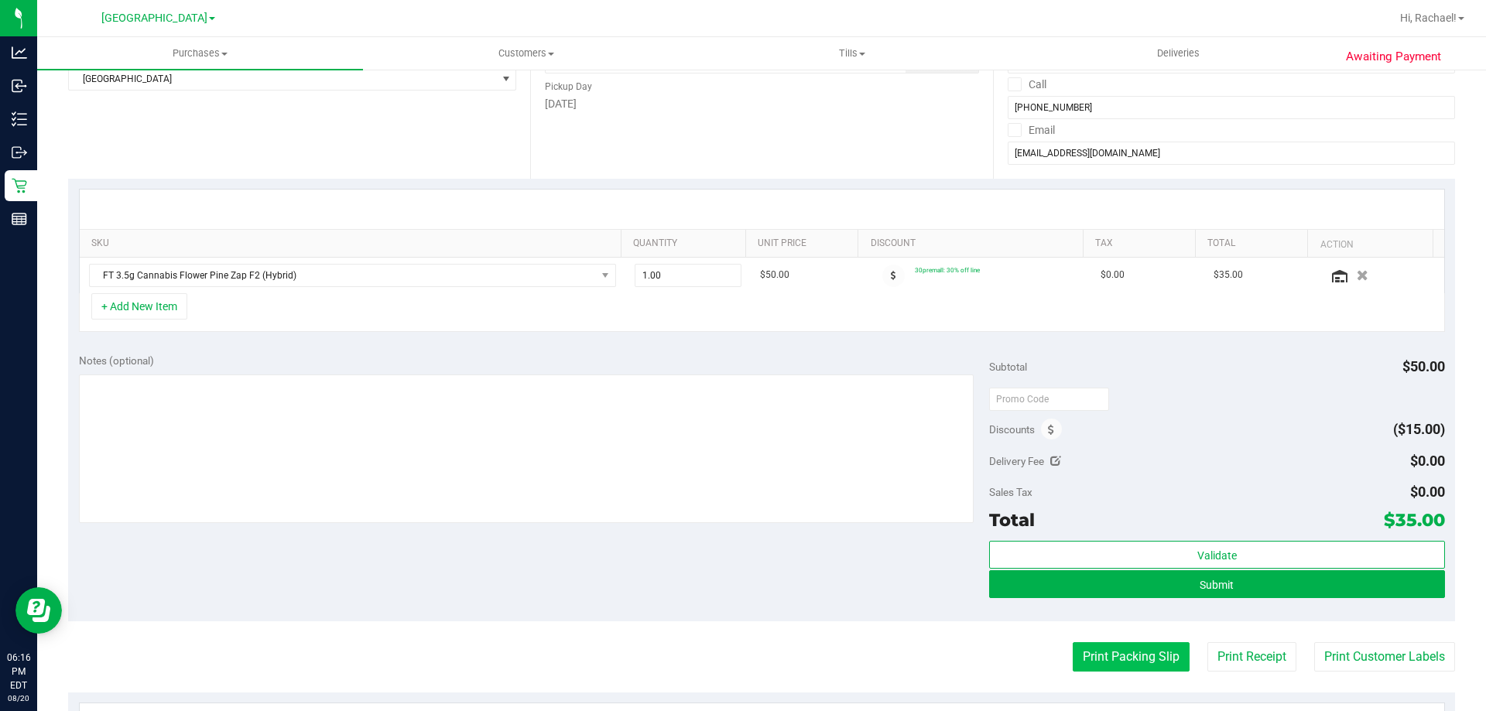
click at [1120, 665] on button "Print Packing Slip" at bounding box center [1131, 656] width 117 height 29
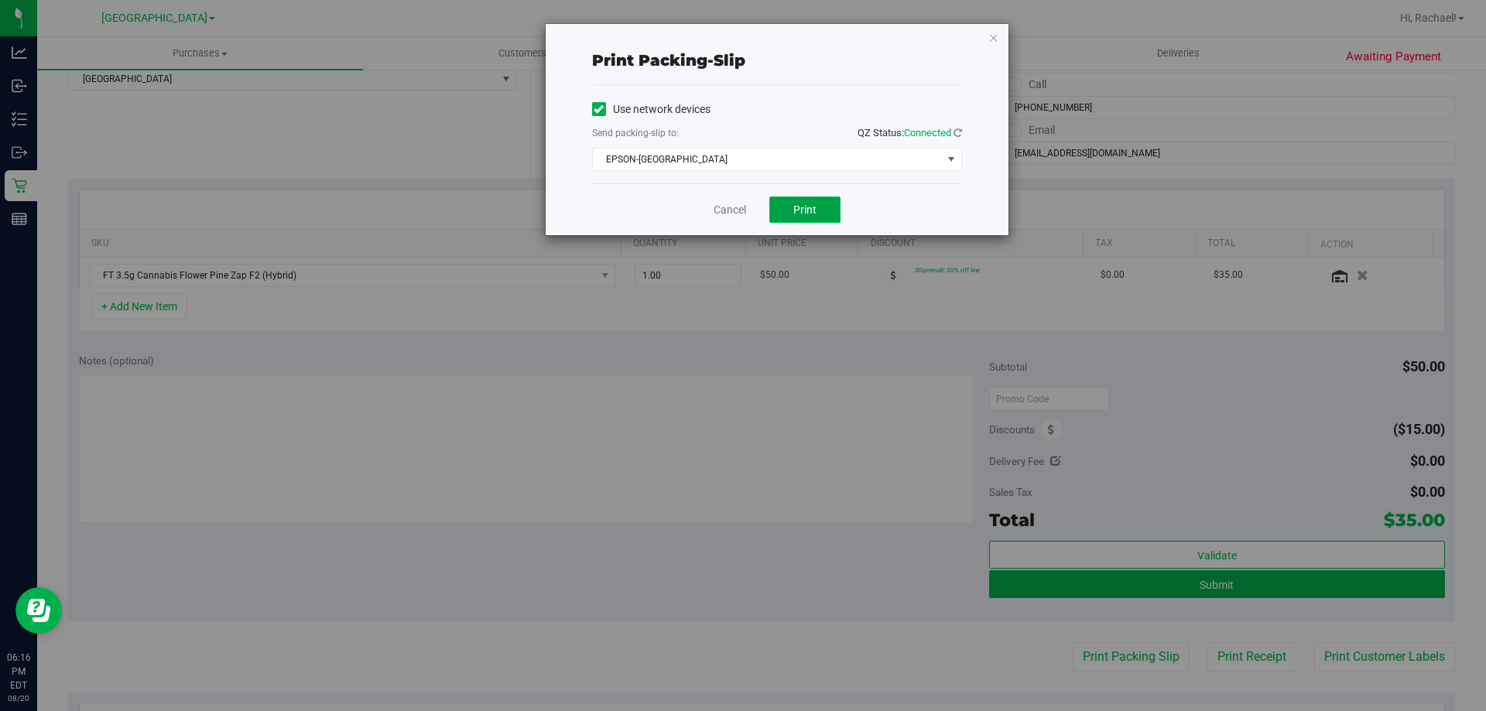
click at [832, 209] on button "Print" at bounding box center [804, 210] width 71 height 26
click at [734, 212] on link "Cancel" at bounding box center [729, 210] width 33 height 16
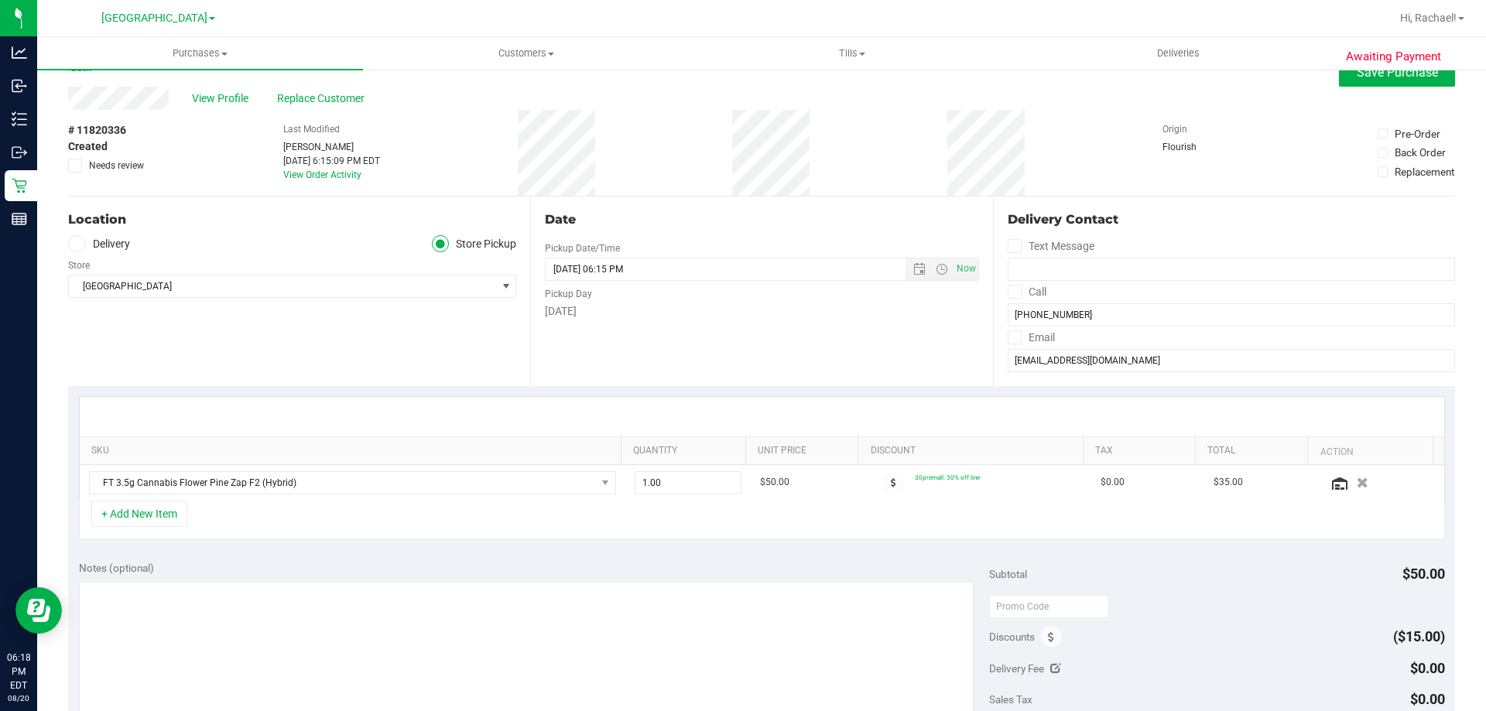
scroll to position [0, 0]
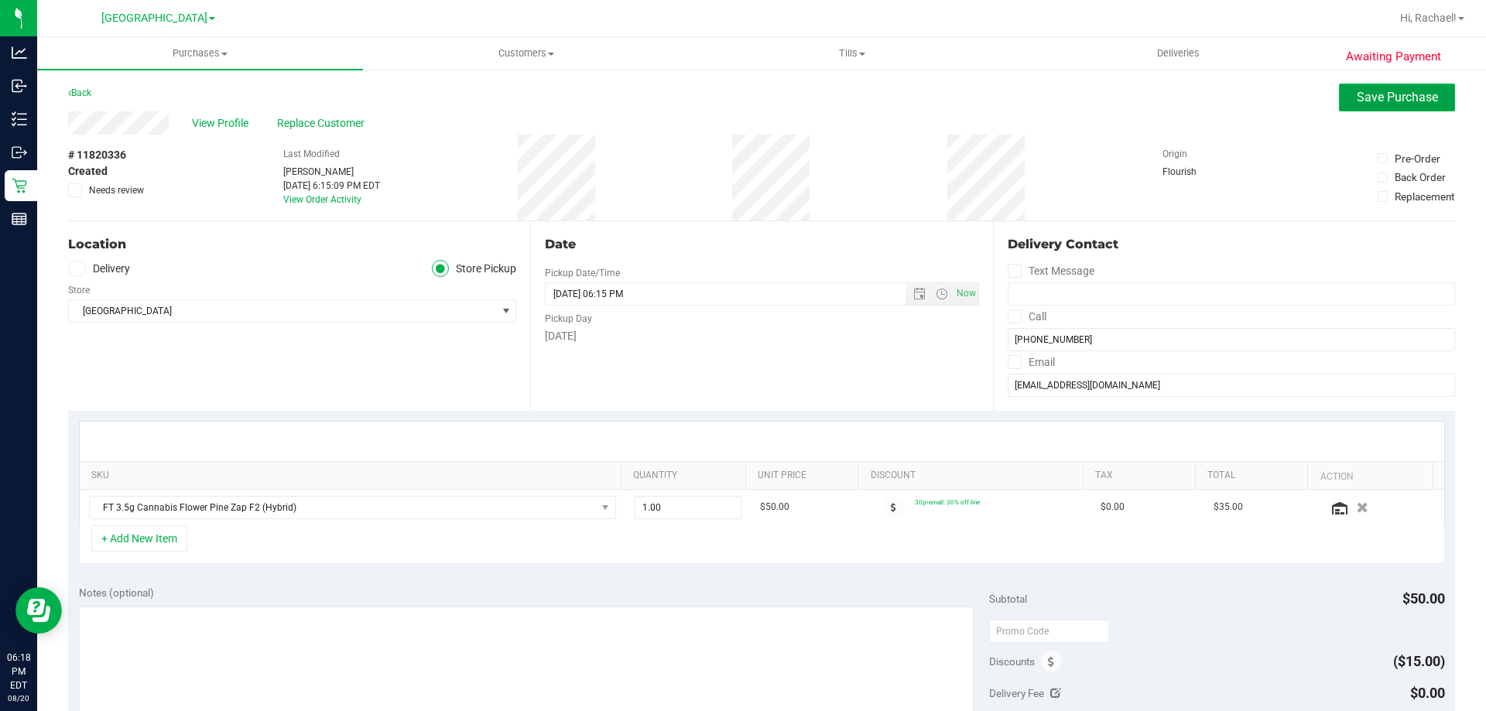
click at [1414, 103] on span "Save Purchase" at bounding box center [1397, 97] width 81 height 15
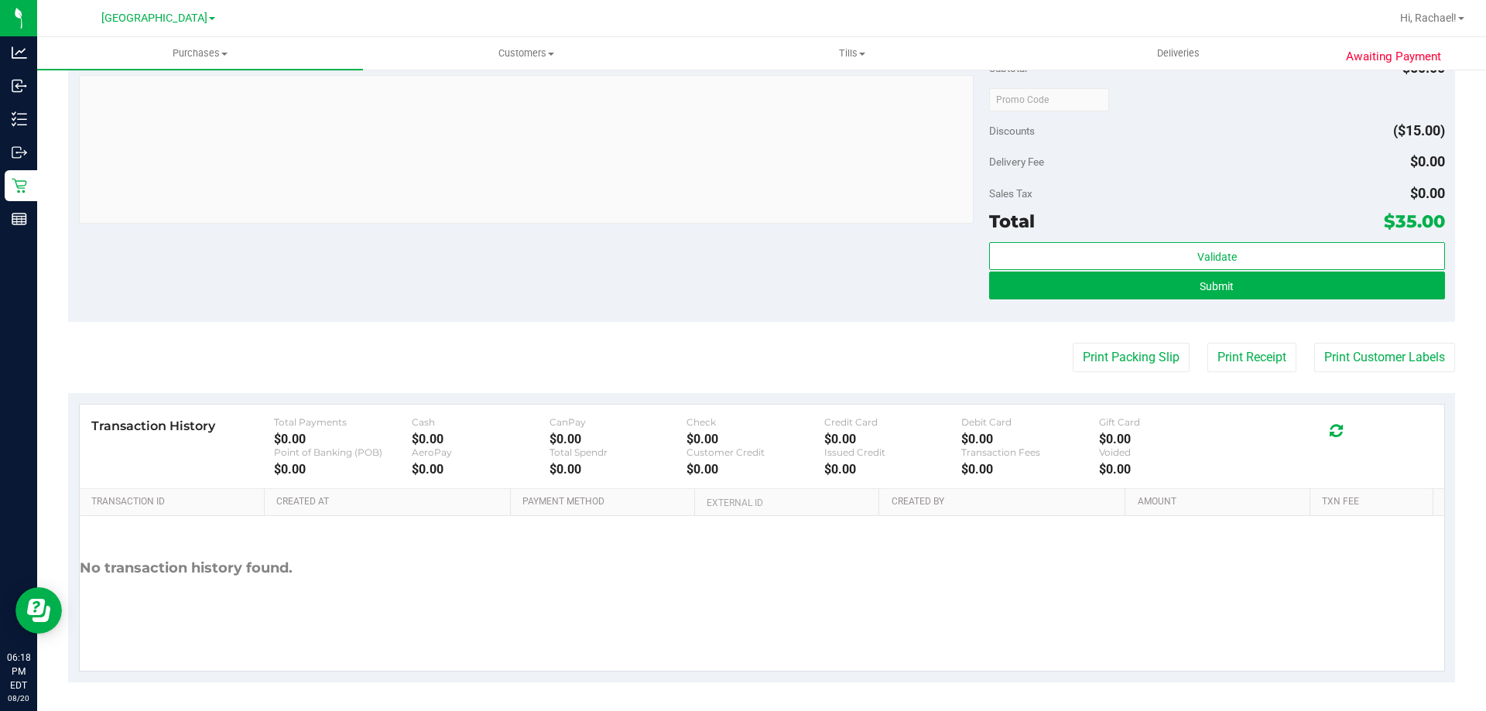
scroll to position [518, 0]
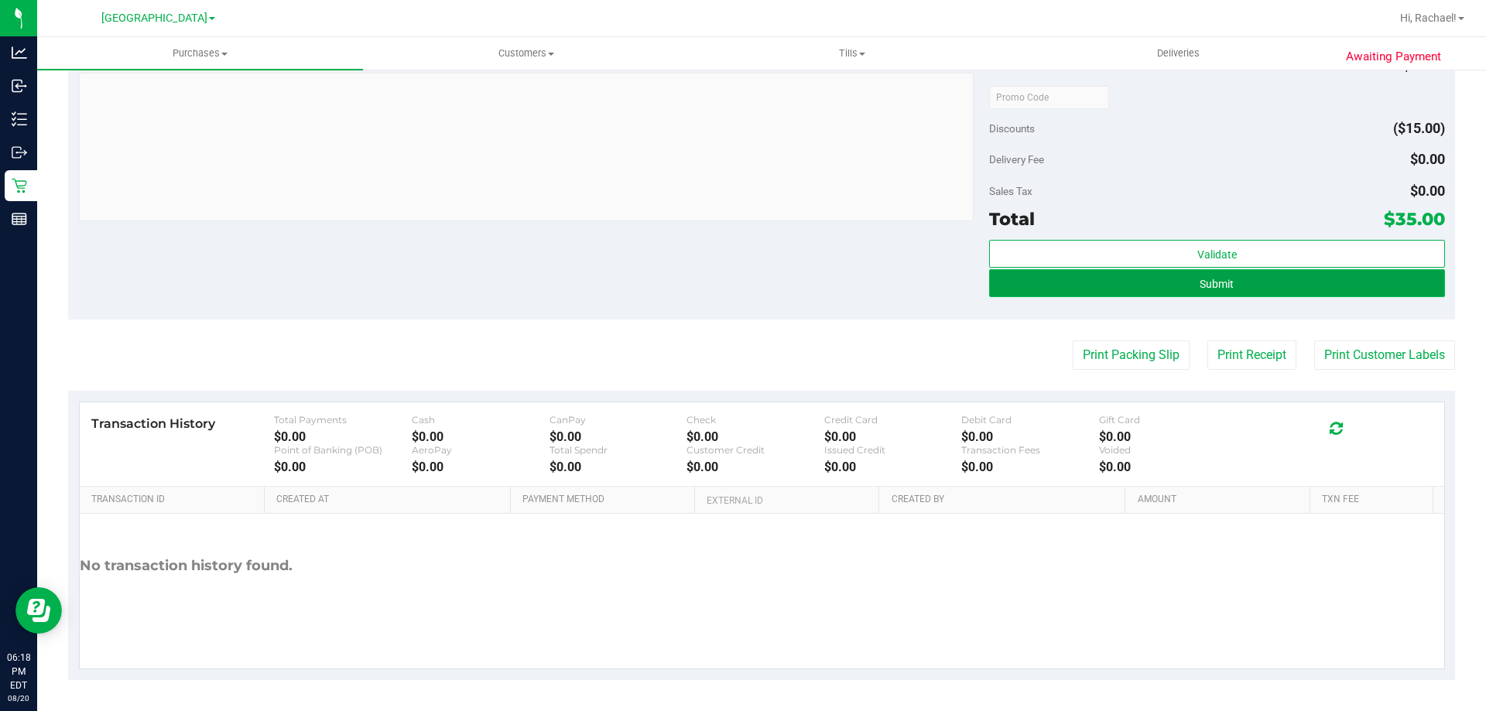
click at [1206, 286] on span "Submit" at bounding box center [1216, 284] width 34 height 12
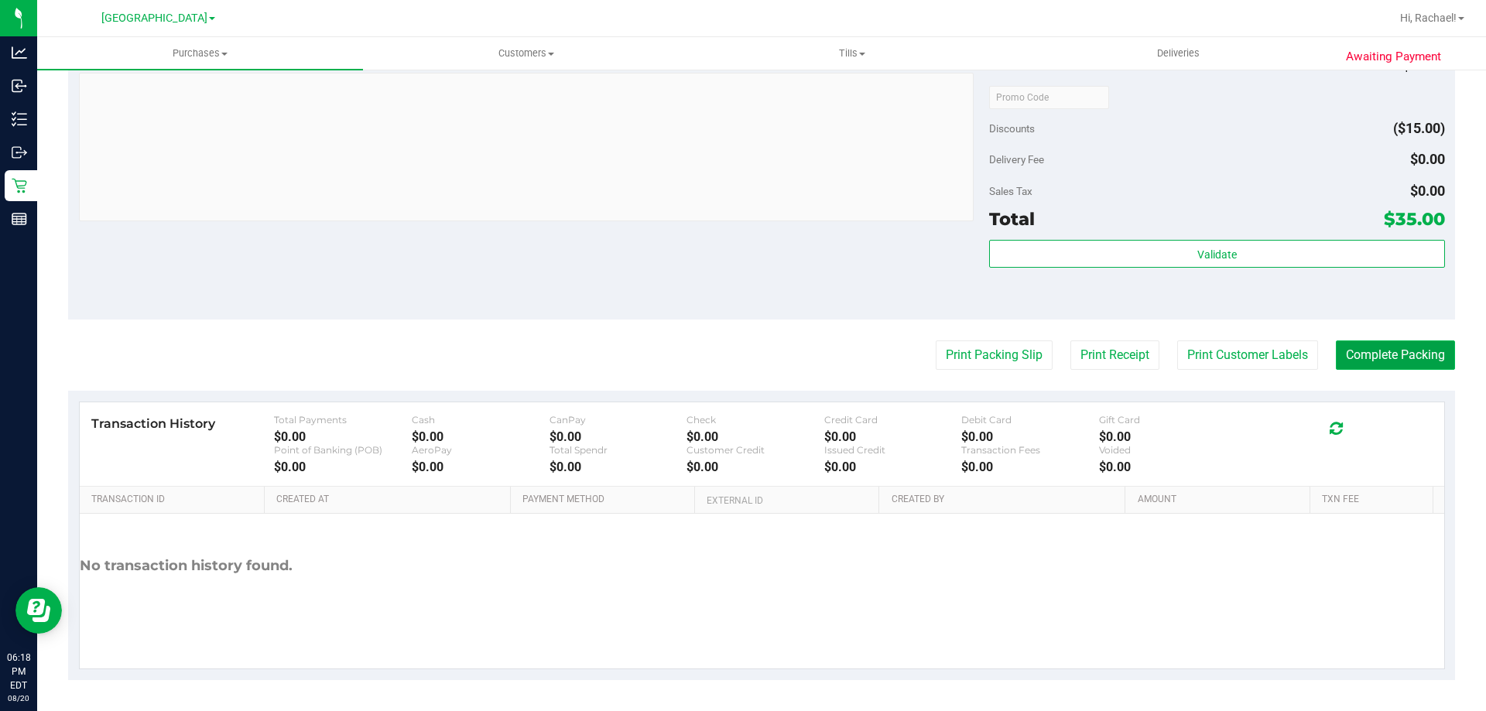
click at [1379, 347] on button "Complete Packing" at bounding box center [1395, 354] width 119 height 29
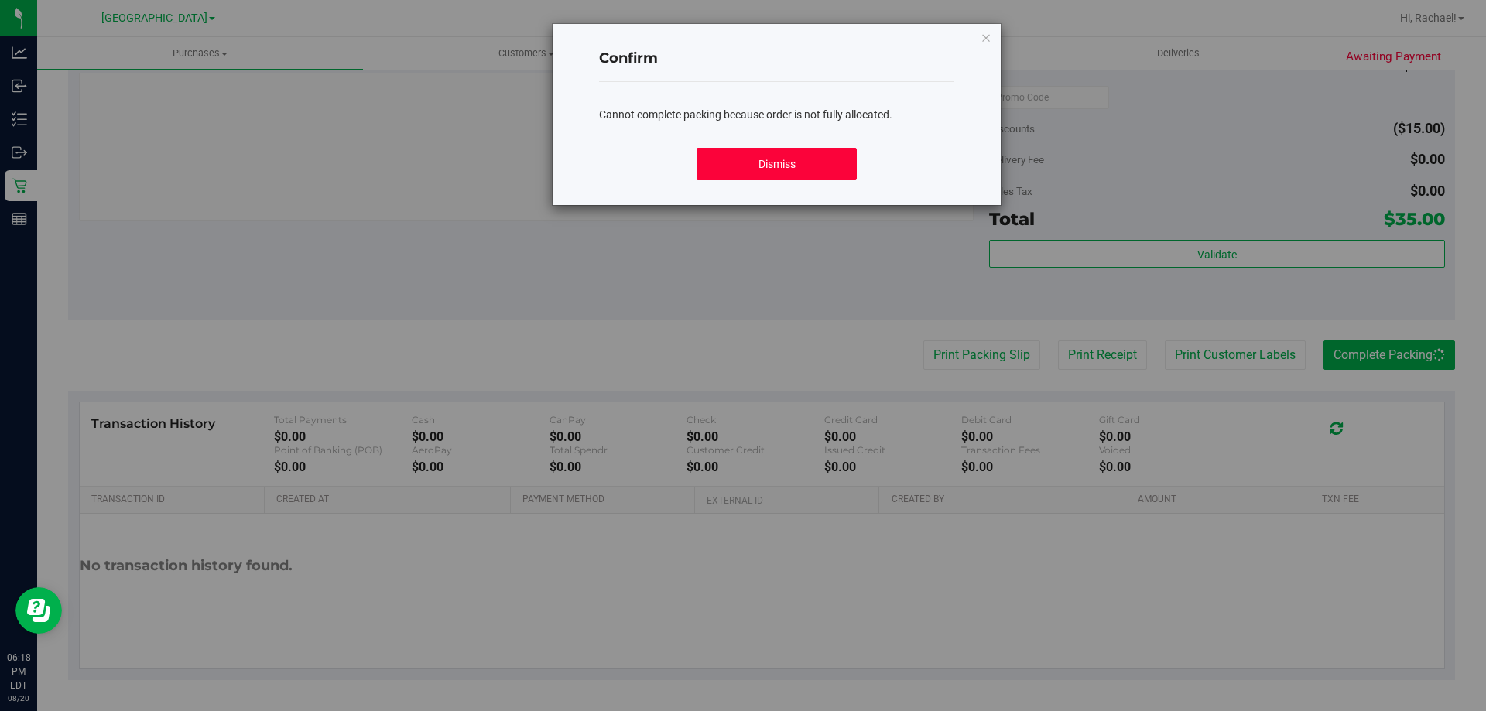
click at [755, 173] on button "Dismiss" at bounding box center [775, 164] width 159 height 33
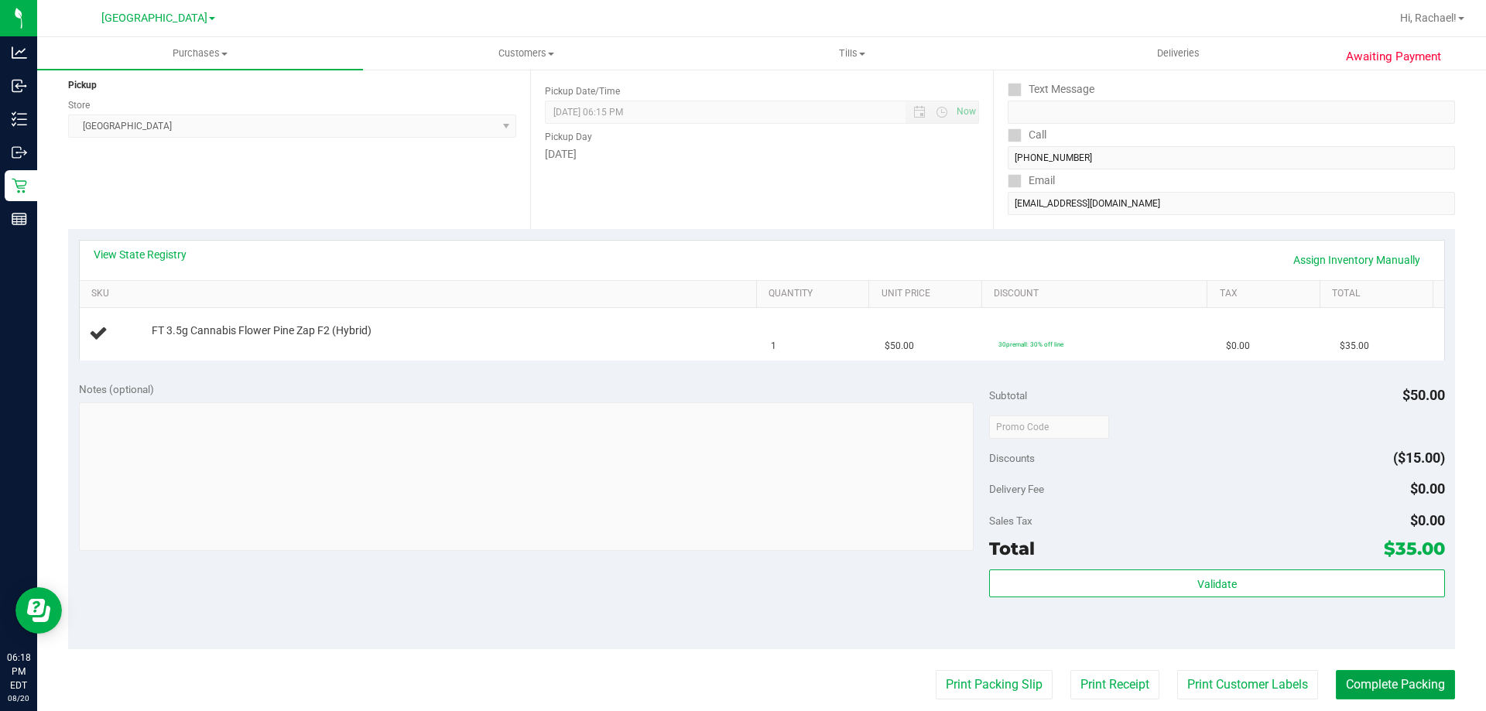
scroll to position [208, 0]
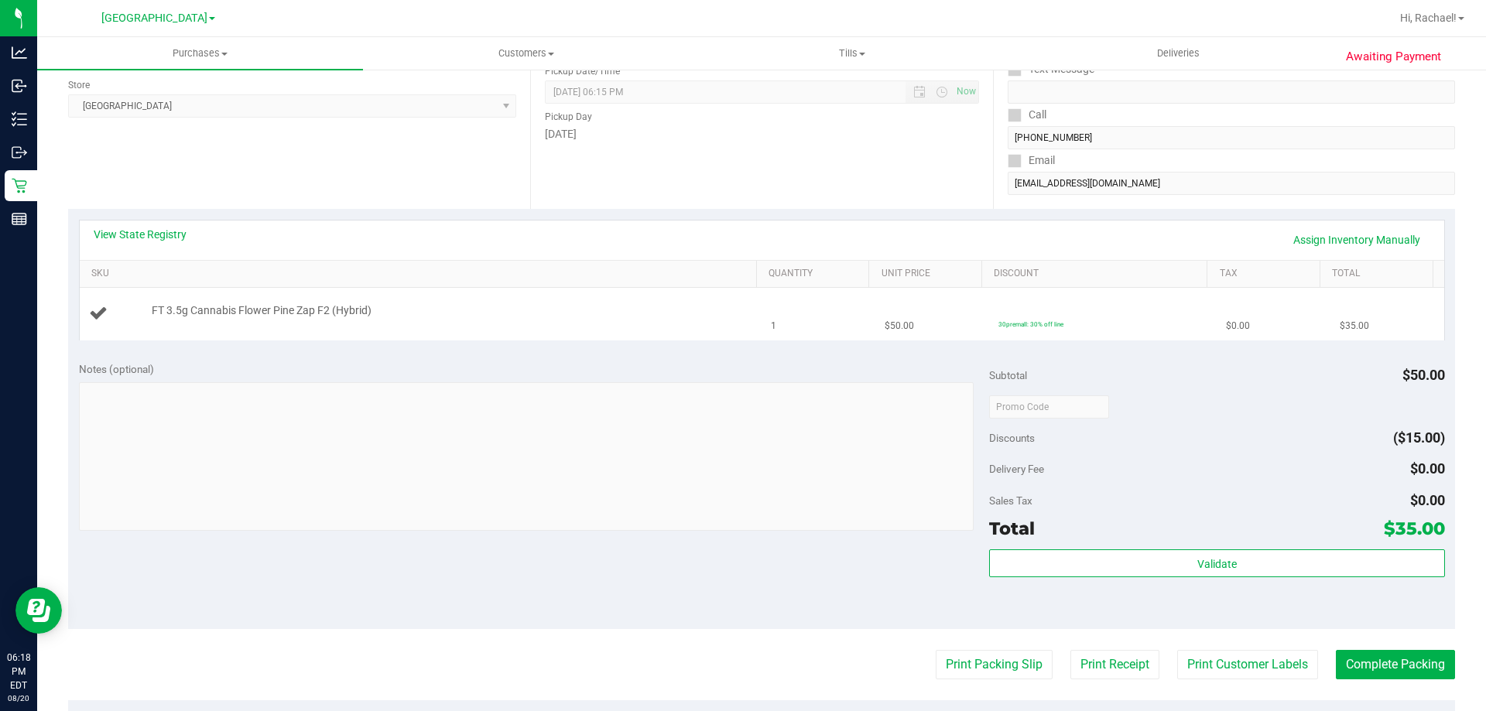
click at [98, 313] on icon at bounding box center [98, 312] width 19 height 19
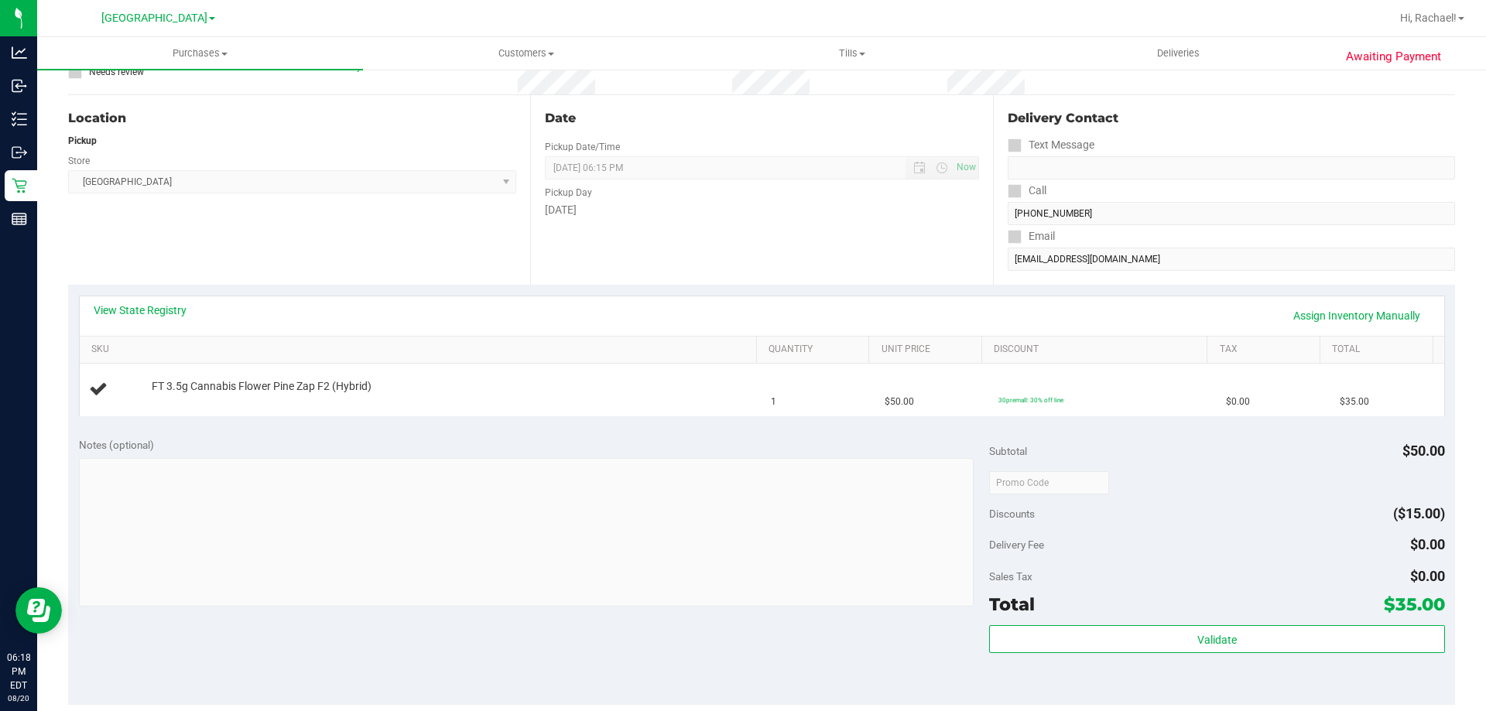
scroll to position [131, 0]
click at [1319, 307] on link "Assign Inventory Manually" at bounding box center [1356, 317] width 147 height 26
click at [193, 394] on link "Add Package" at bounding box center [180, 398] width 56 height 11
click at [265, 402] on span "Select Package" at bounding box center [307, 403] width 310 height 22
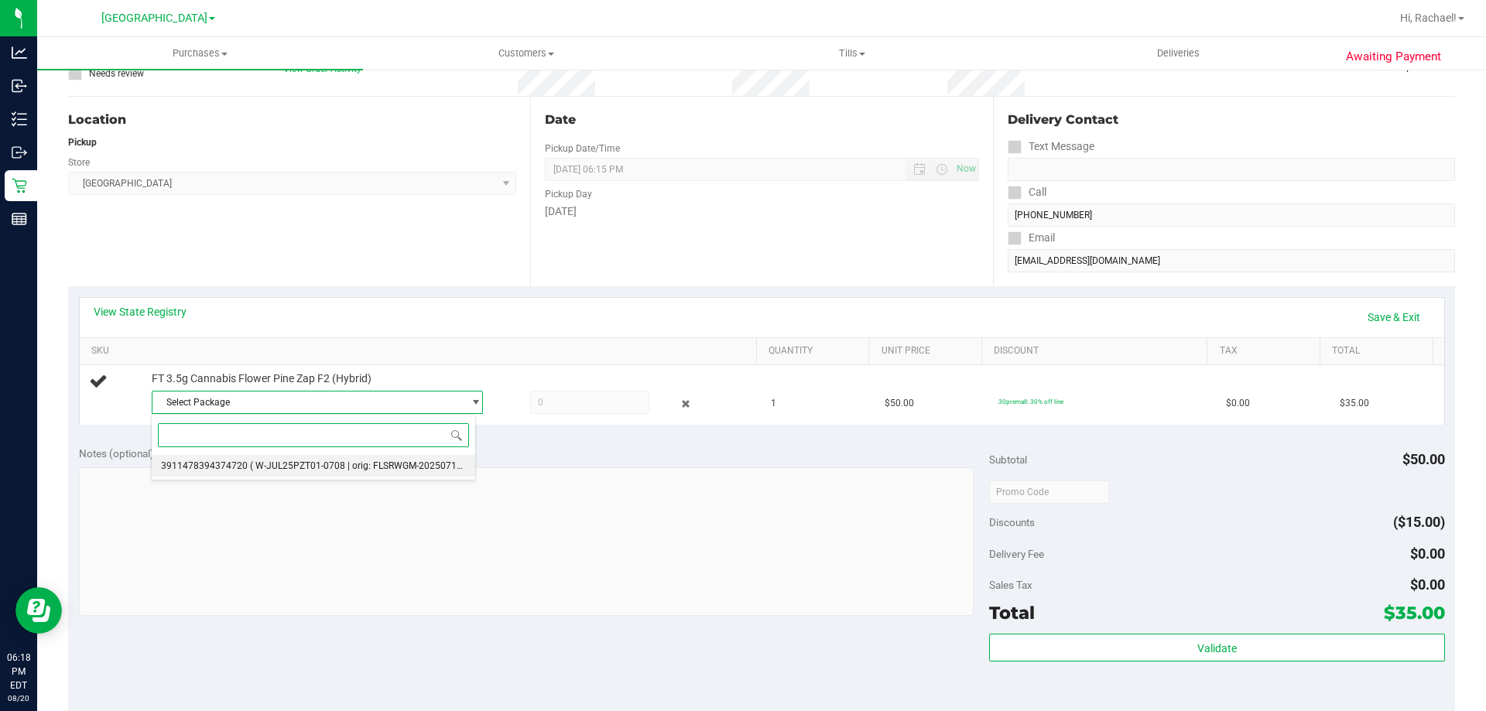
click at [231, 464] on span "3911478394374720" at bounding box center [204, 465] width 87 height 11
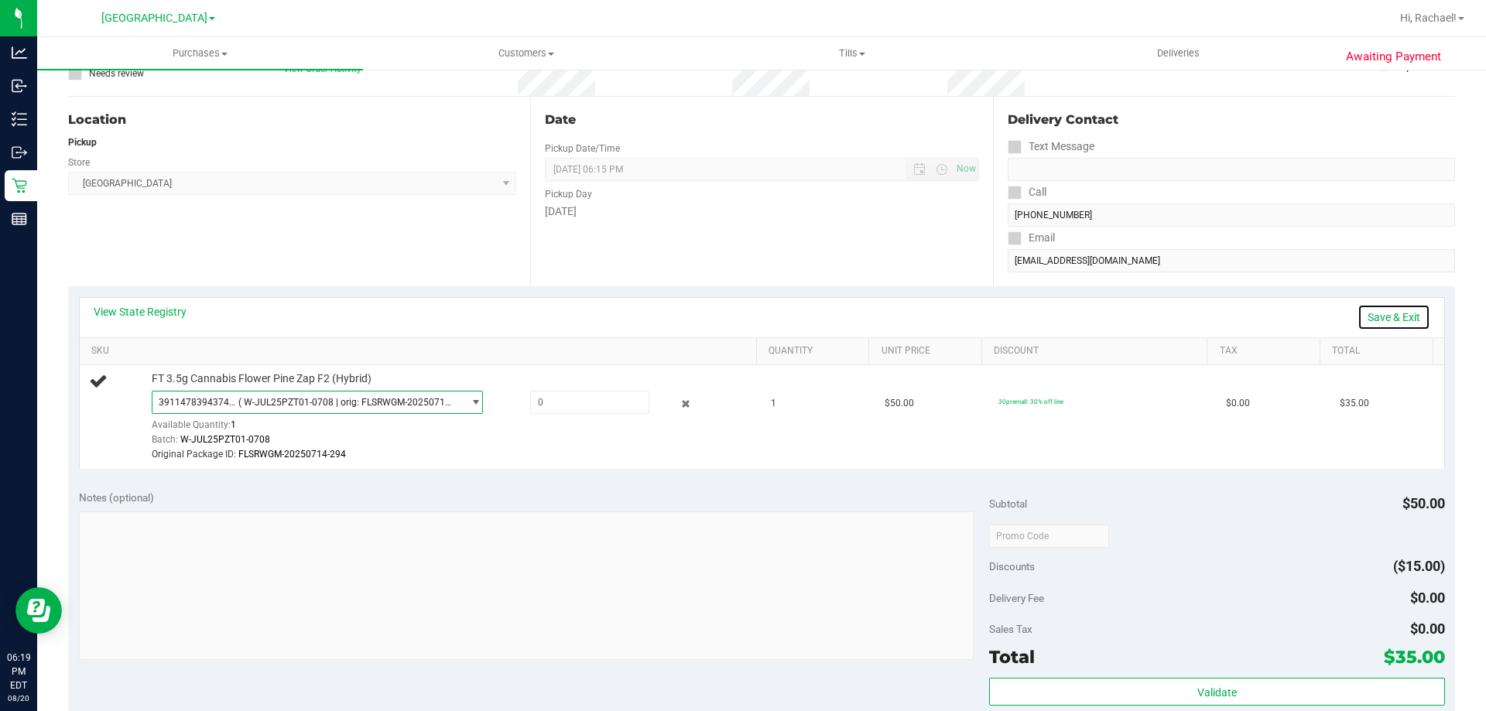
click at [1380, 316] on link "Save & Exit" at bounding box center [1393, 317] width 73 height 26
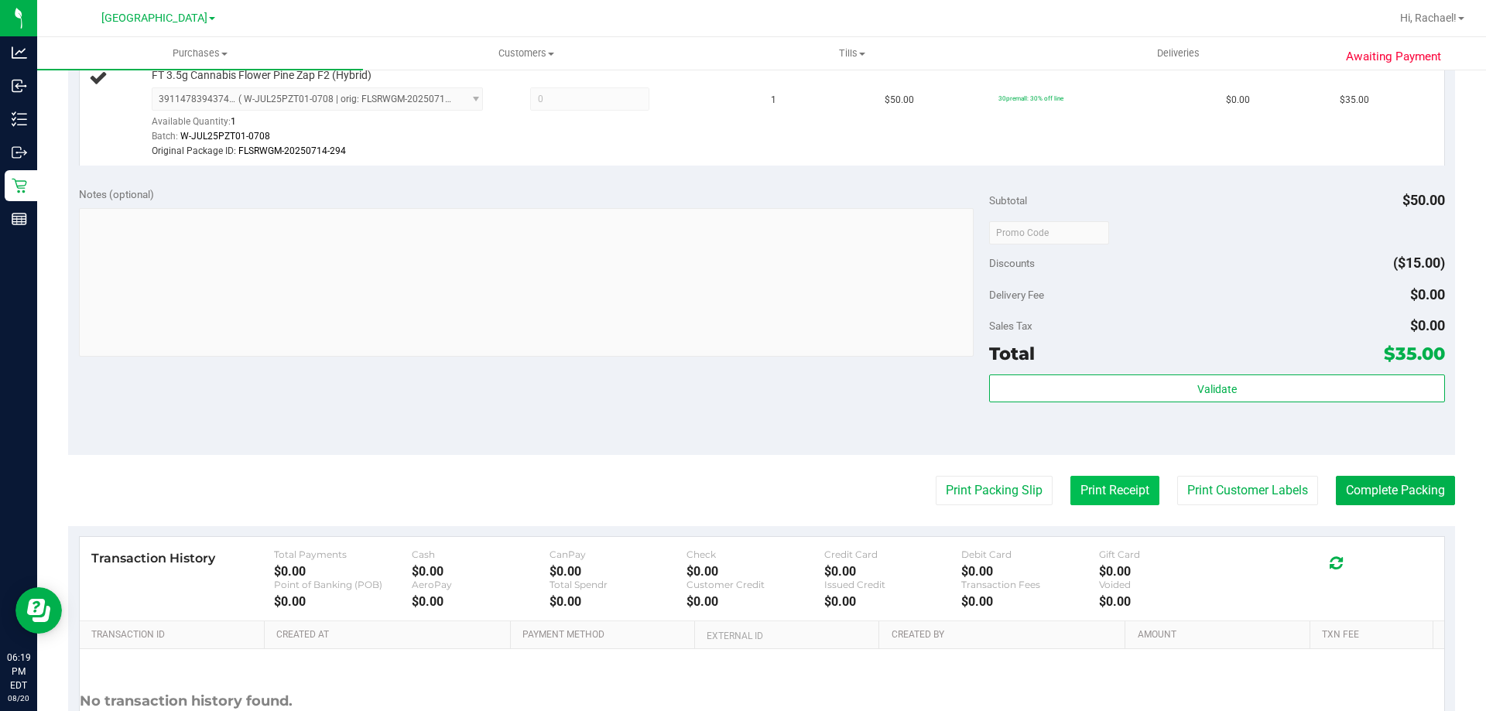
scroll to position [440, 0]
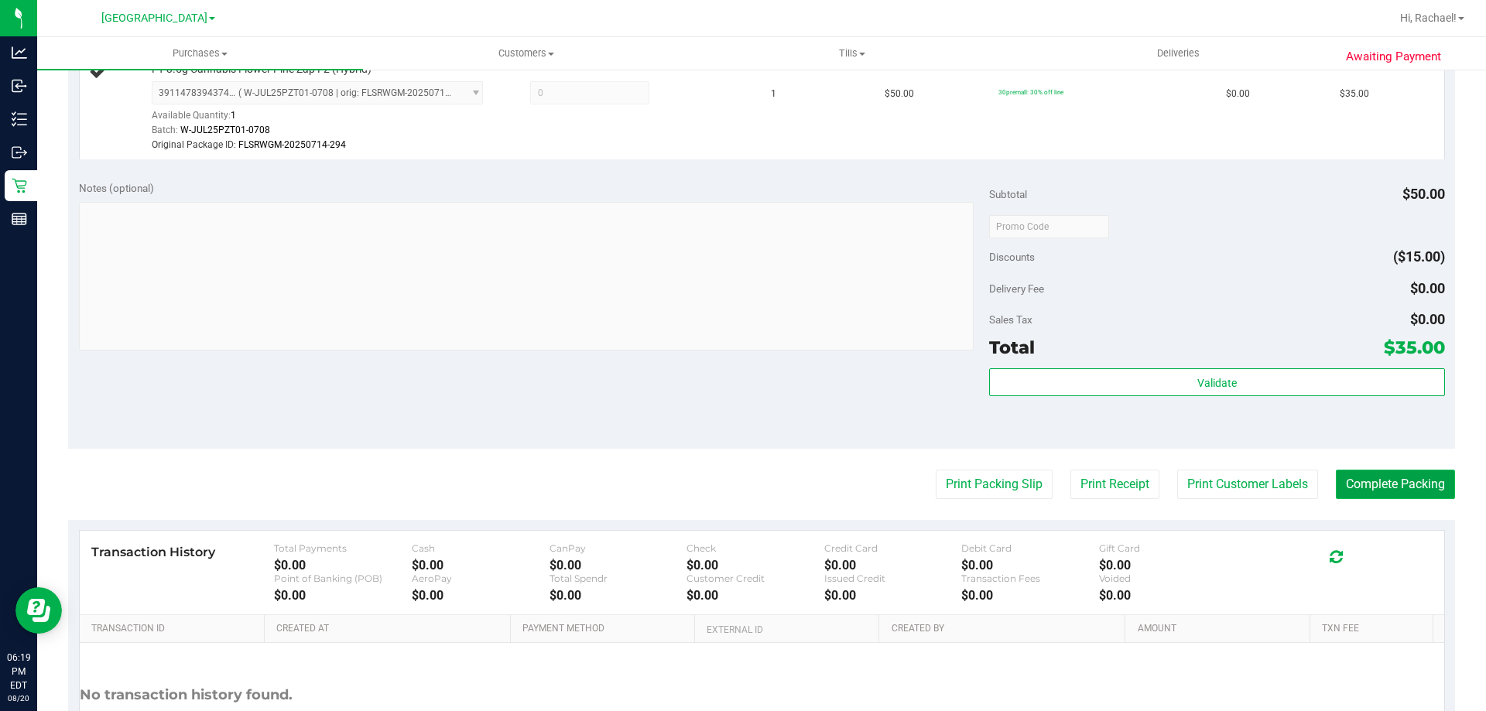
click at [1360, 484] on button "Complete Packing" at bounding box center [1395, 484] width 119 height 29
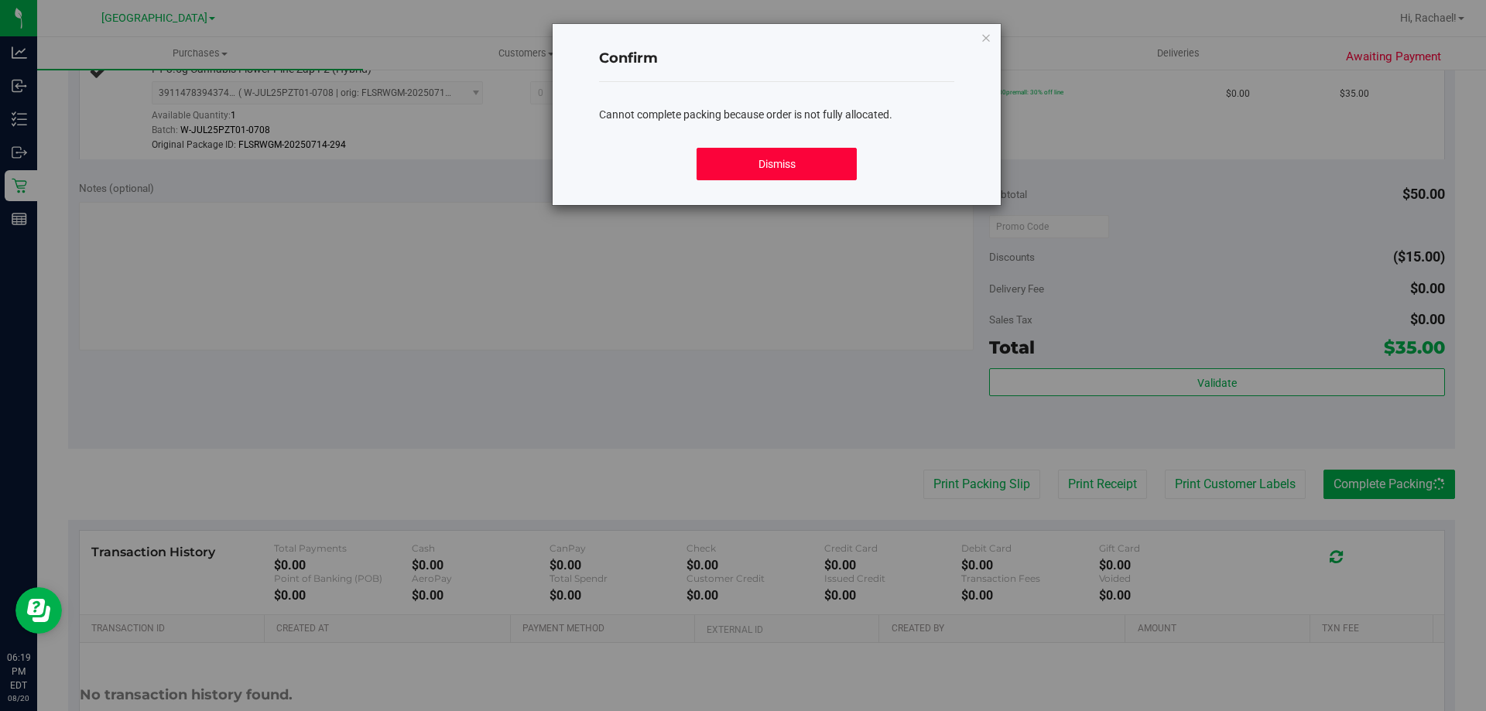
click at [732, 167] on button "Dismiss" at bounding box center [775, 164] width 159 height 33
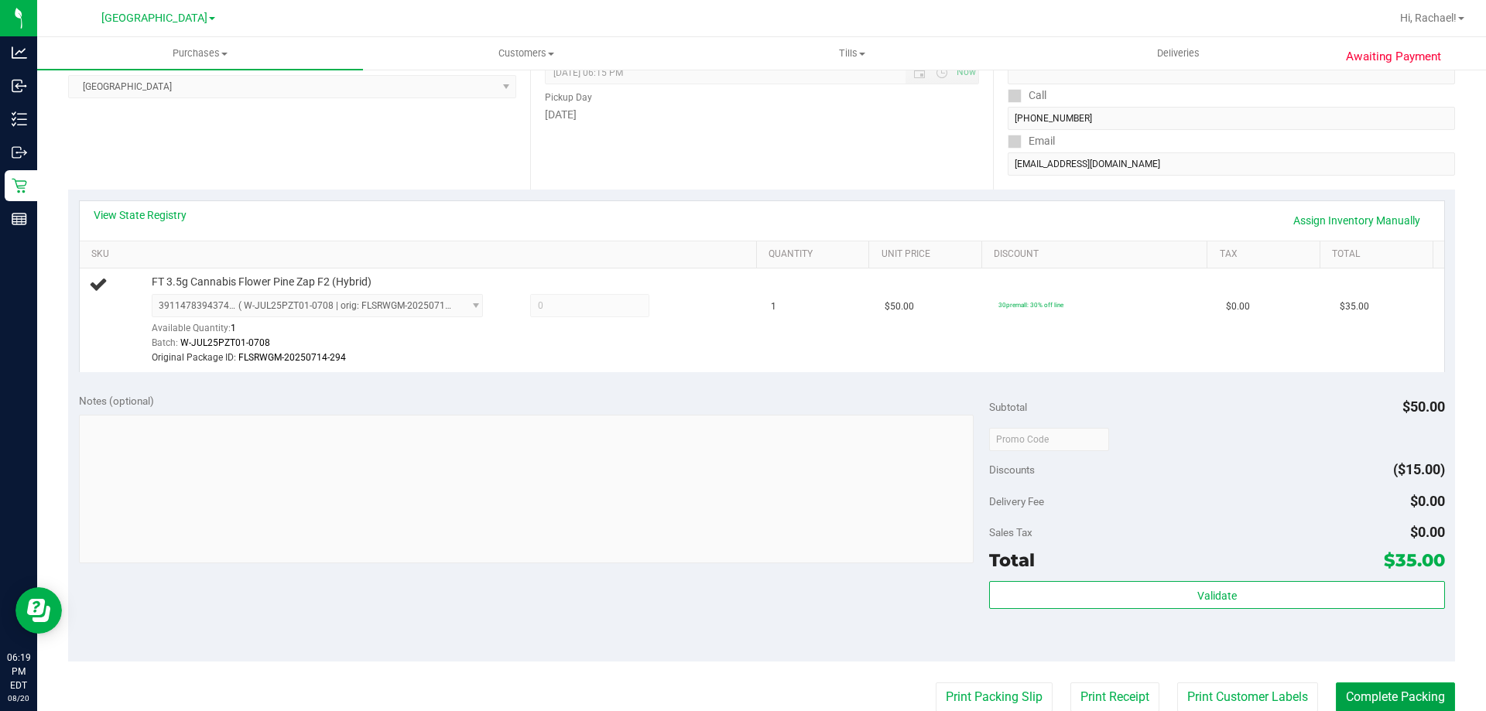
scroll to position [208, 0]
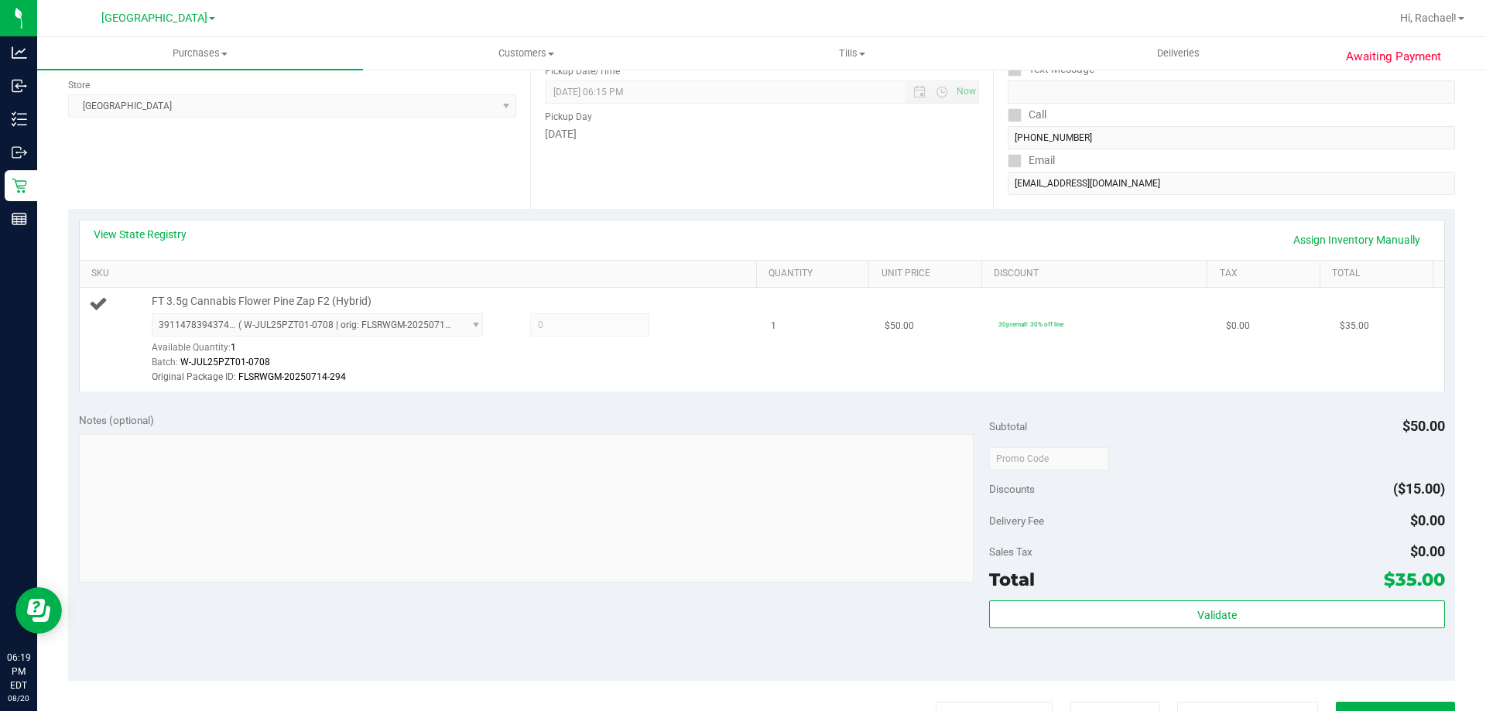
click at [594, 340] on div "3911478394374720 ( W-JUL25PZT01-0708 | orig: FLSRWGM-20250714-294 ) 39114783943…" at bounding box center [450, 349] width 597 height 72
click at [585, 325] on span at bounding box center [589, 324] width 119 height 23
click at [584, 323] on span at bounding box center [589, 324] width 119 height 23
click at [1361, 237] on link "Assign Inventory Manually" at bounding box center [1356, 240] width 147 height 26
click at [543, 320] on span at bounding box center [589, 324] width 119 height 23
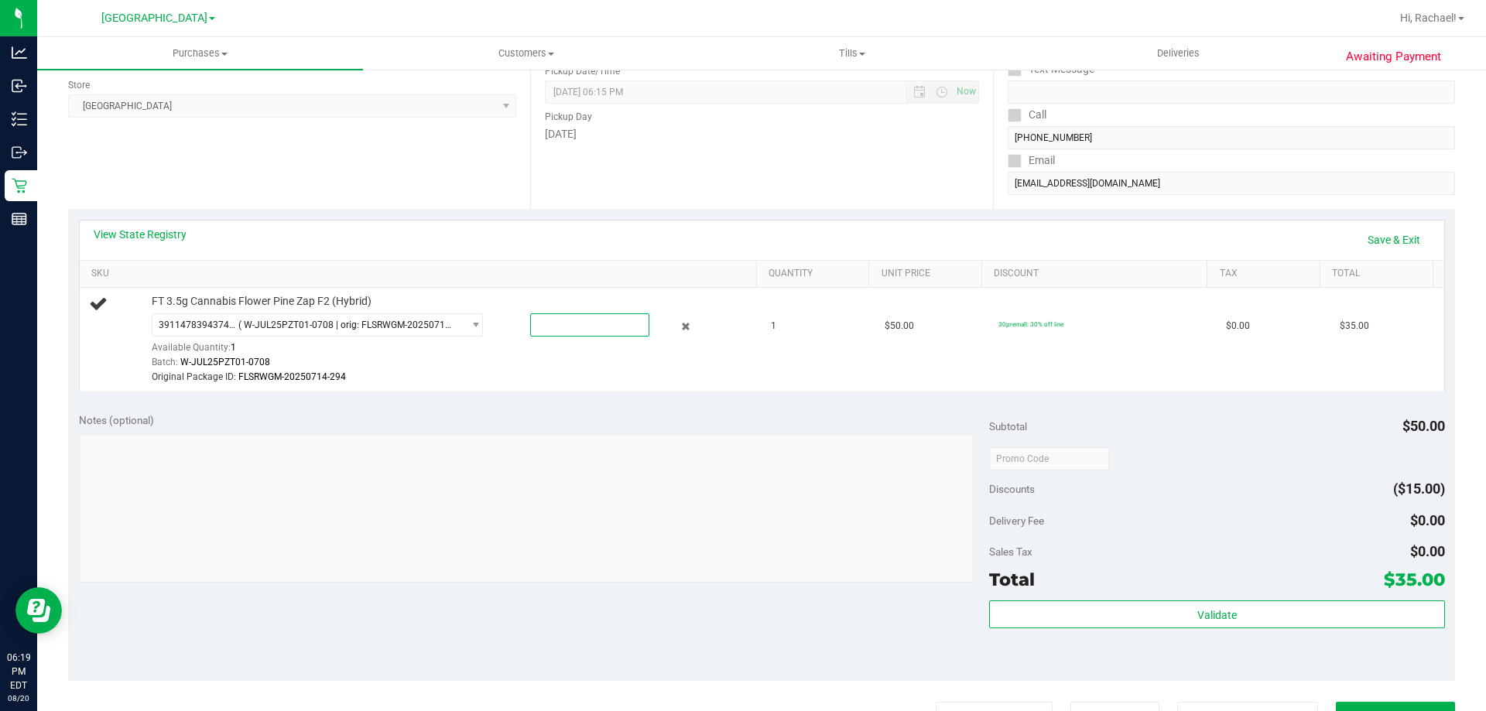
type input "1"
type input "1.0000"
click at [1371, 226] on div "View State Registry Save & Exit" at bounding box center [762, 240] width 1364 height 39
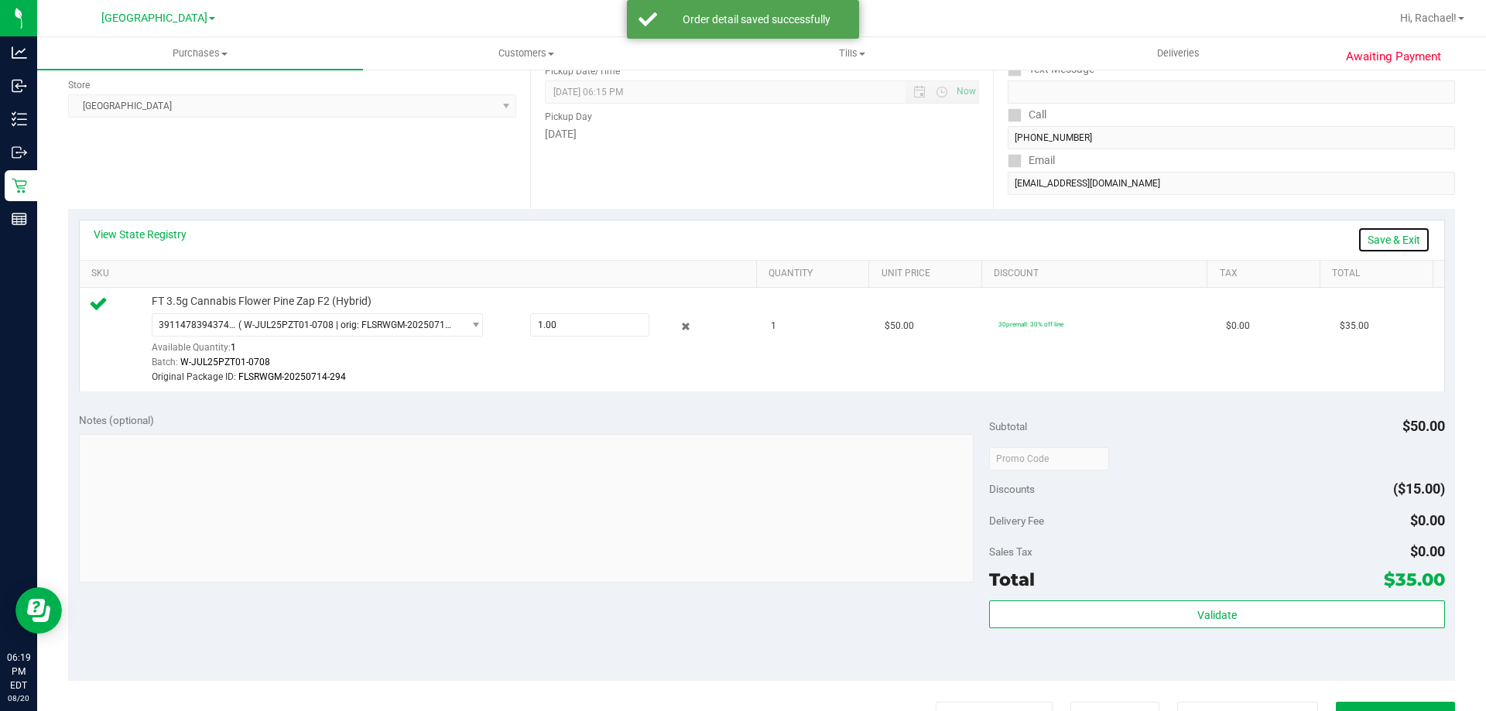
click at [1371, 234] on link "Save & Exit" at bounding box center [1393, 240] width 73 height 26
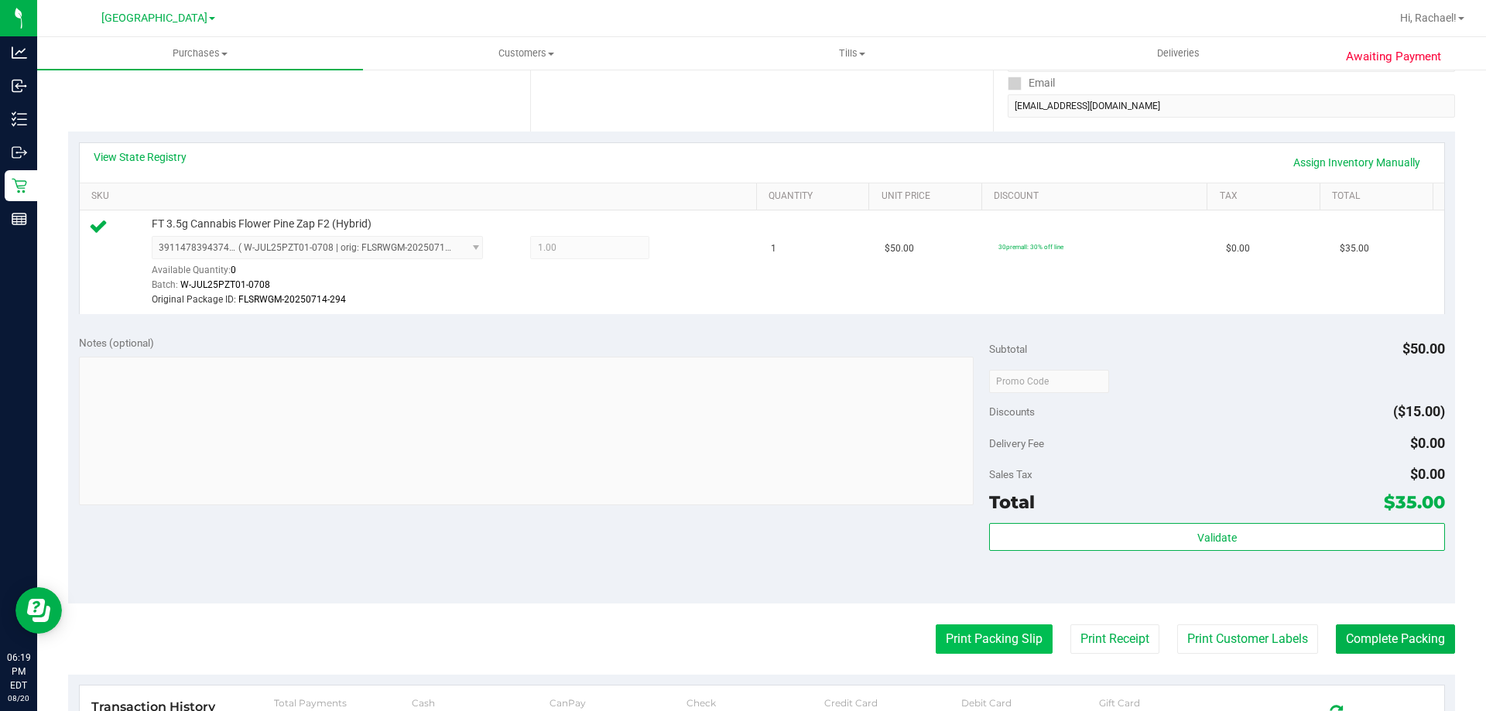
click at [962, 637] on button "Print Packing Slip" at bounding box center [994, 638] width 117 height 29
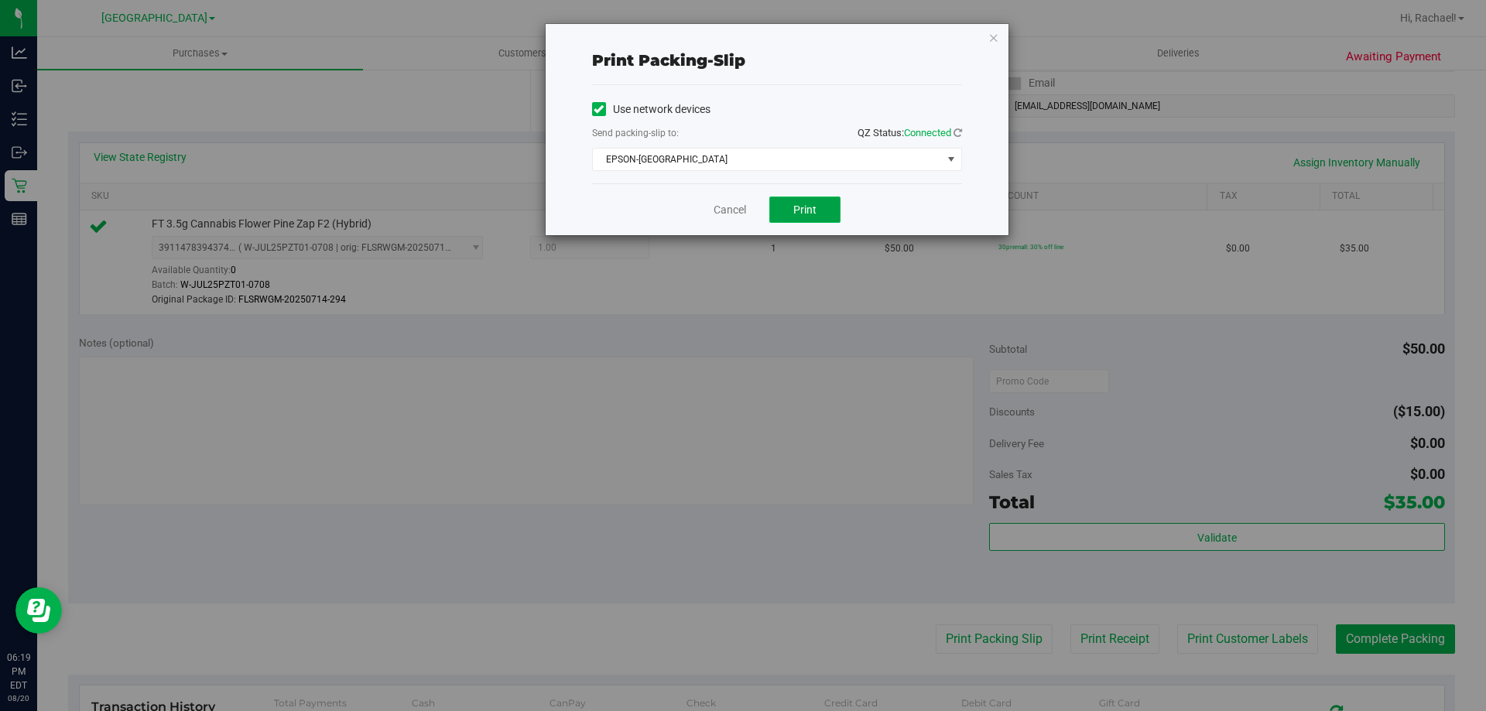
click at [816, 207] on button "Print" at bounding box center [804, 210] width 71 height 26
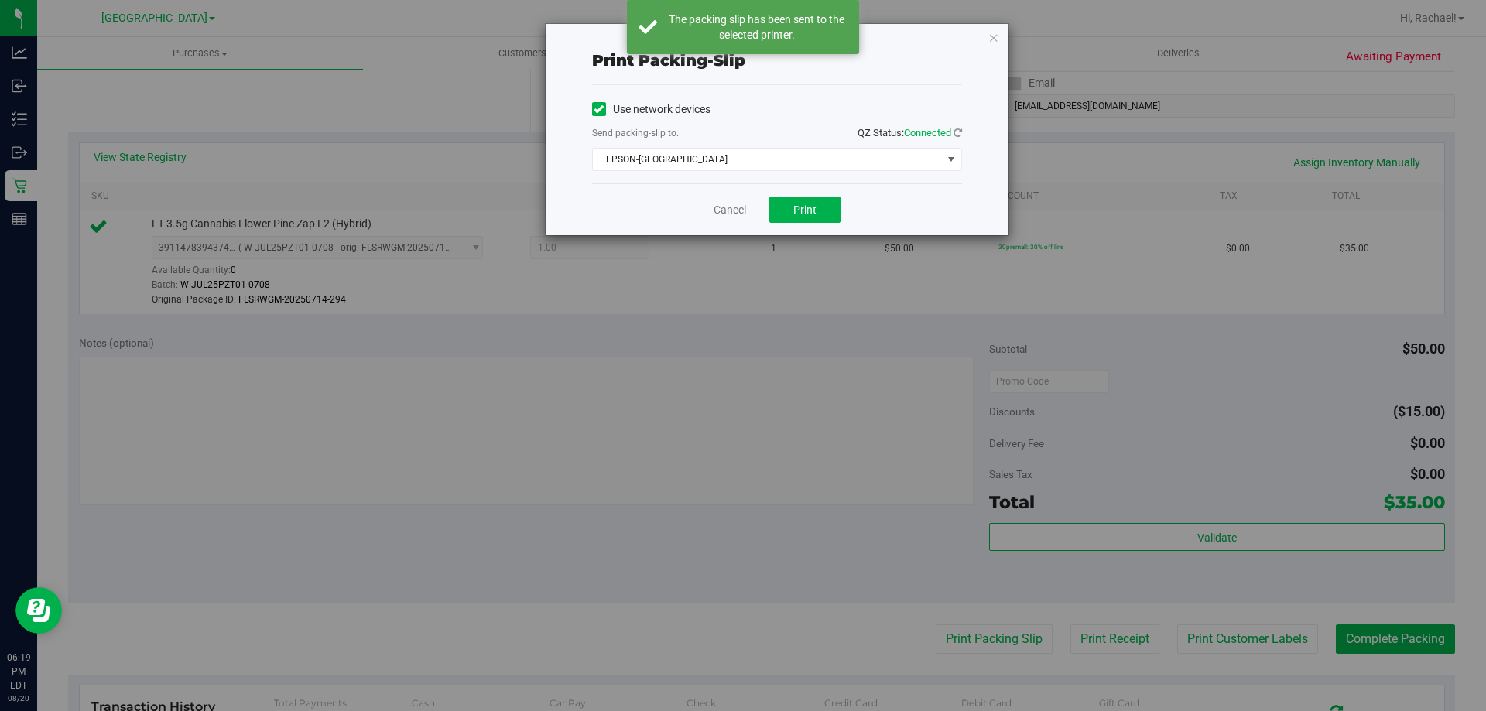
click at [1388, 640] on div "Print packing-slip Use network devices Send packing-slip to: QZ Status: Connect…" at bounding box center [748, 355] width 1497 height 711
click at [720, 209] on link "Cancel" at bounding box center [729, 210] width 33 height 16
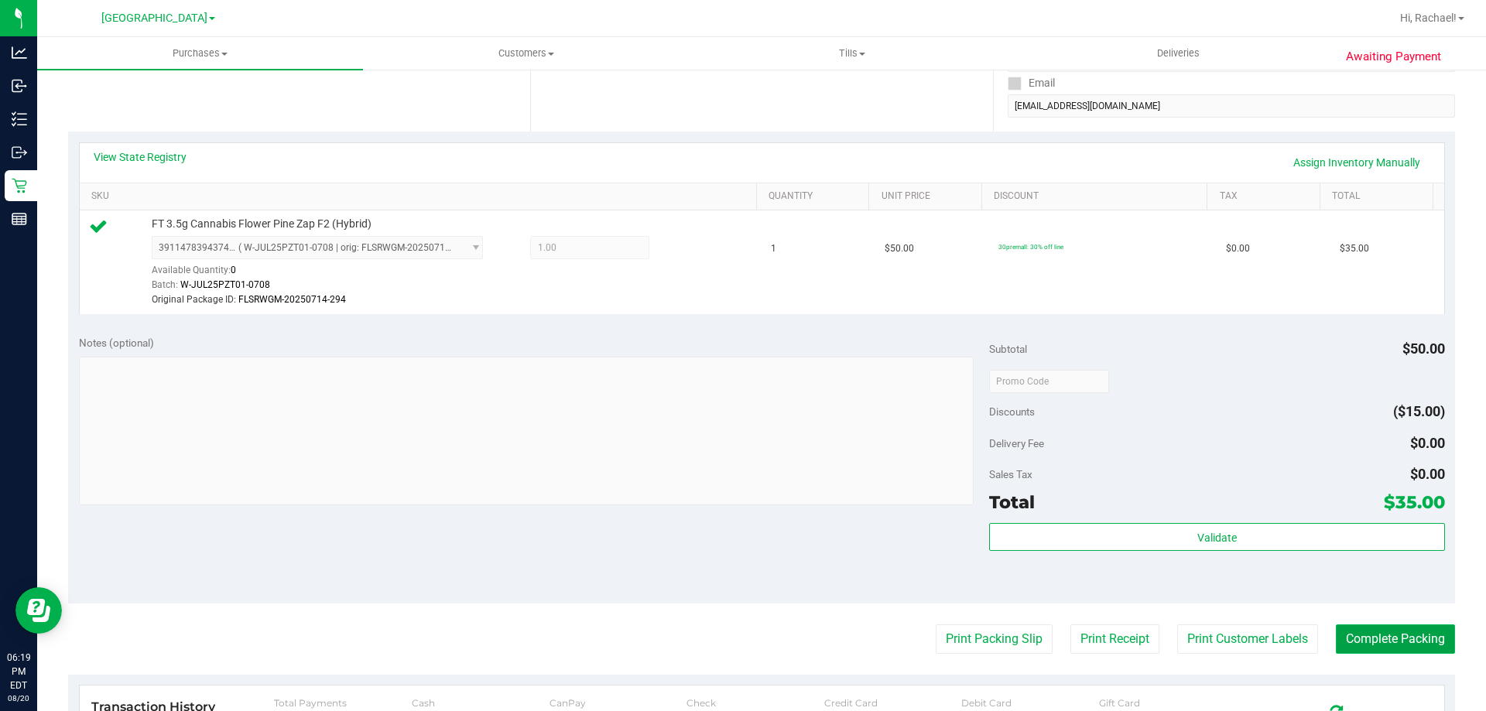
click at [1396, 635] on button "Complete Packing" at bounding box center [1395, 638] width 119 height 29
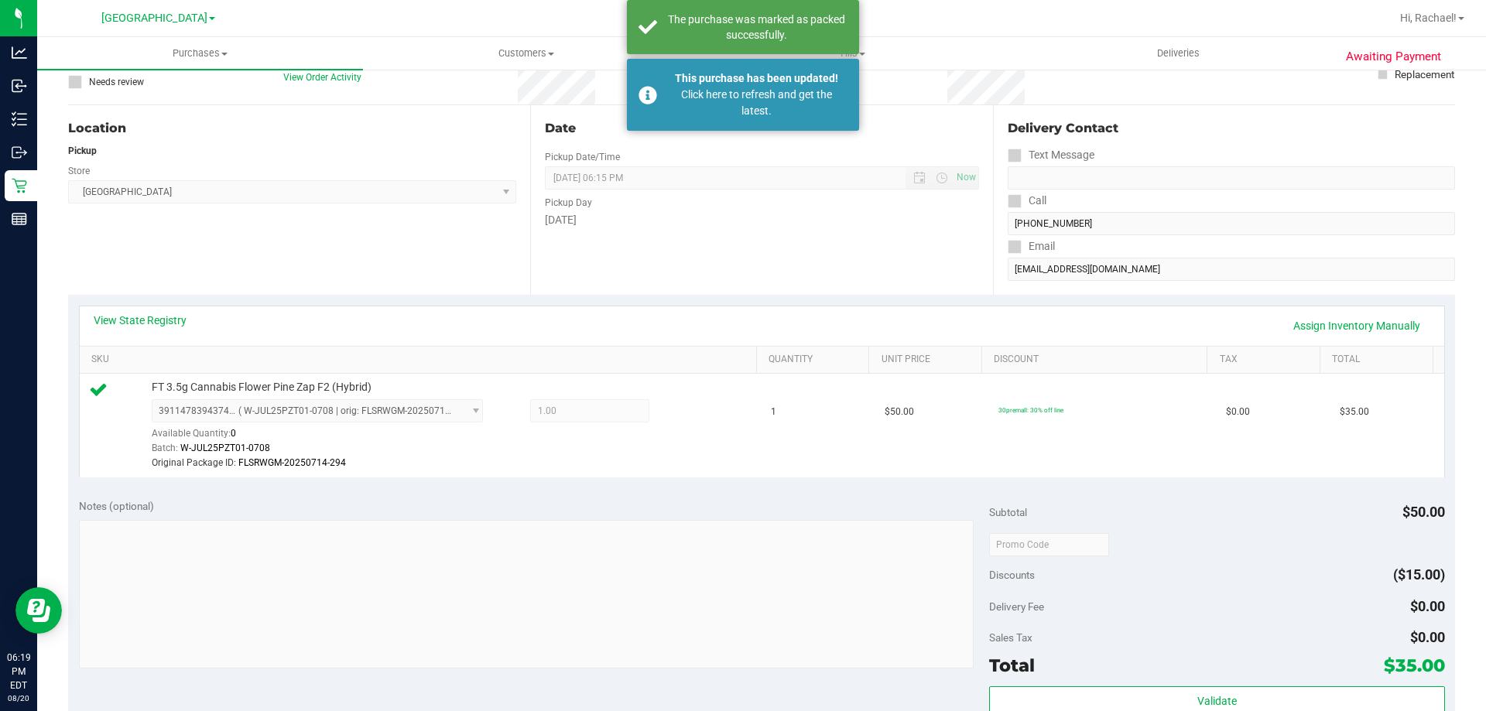
scroll to position [0, 0]
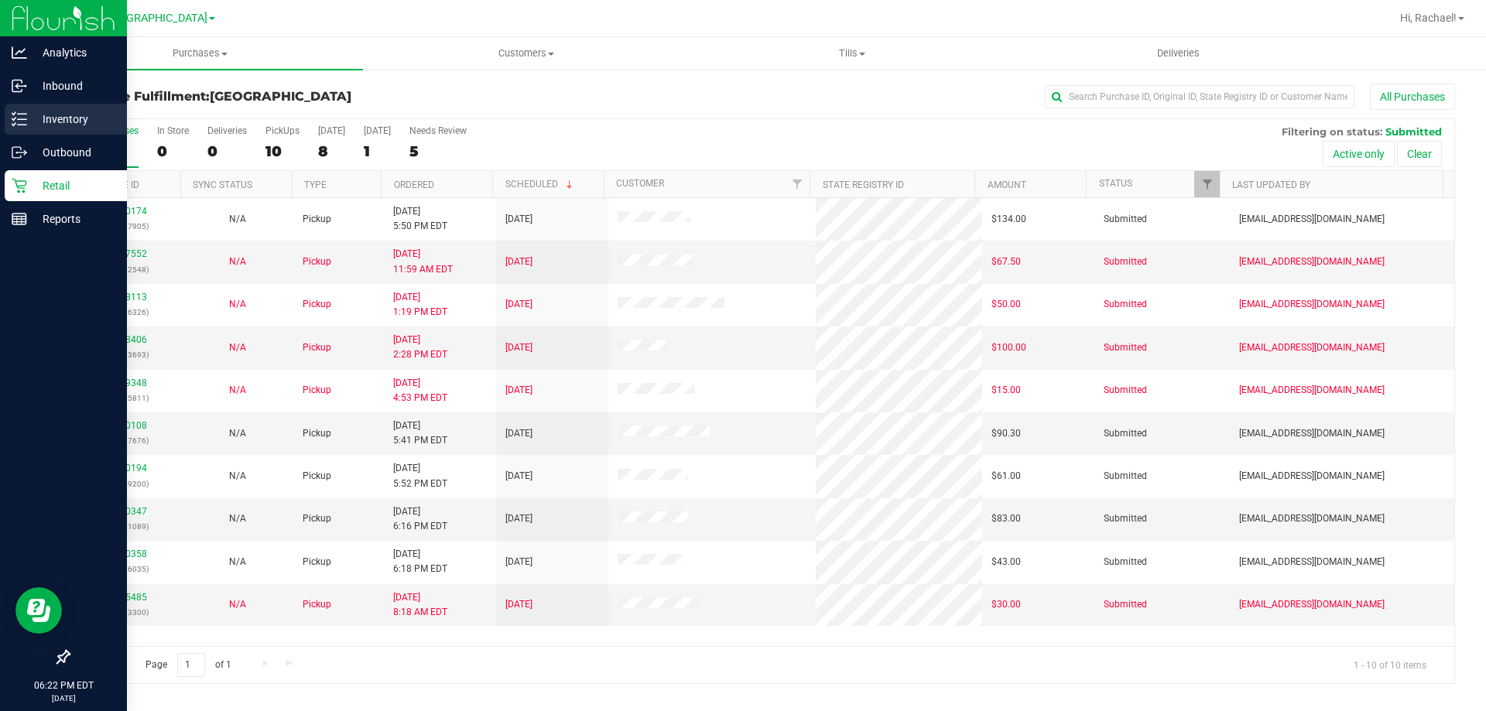
click at [63, 118] on p "Inventory" at bounding box center [73, 119] width 93 height 19
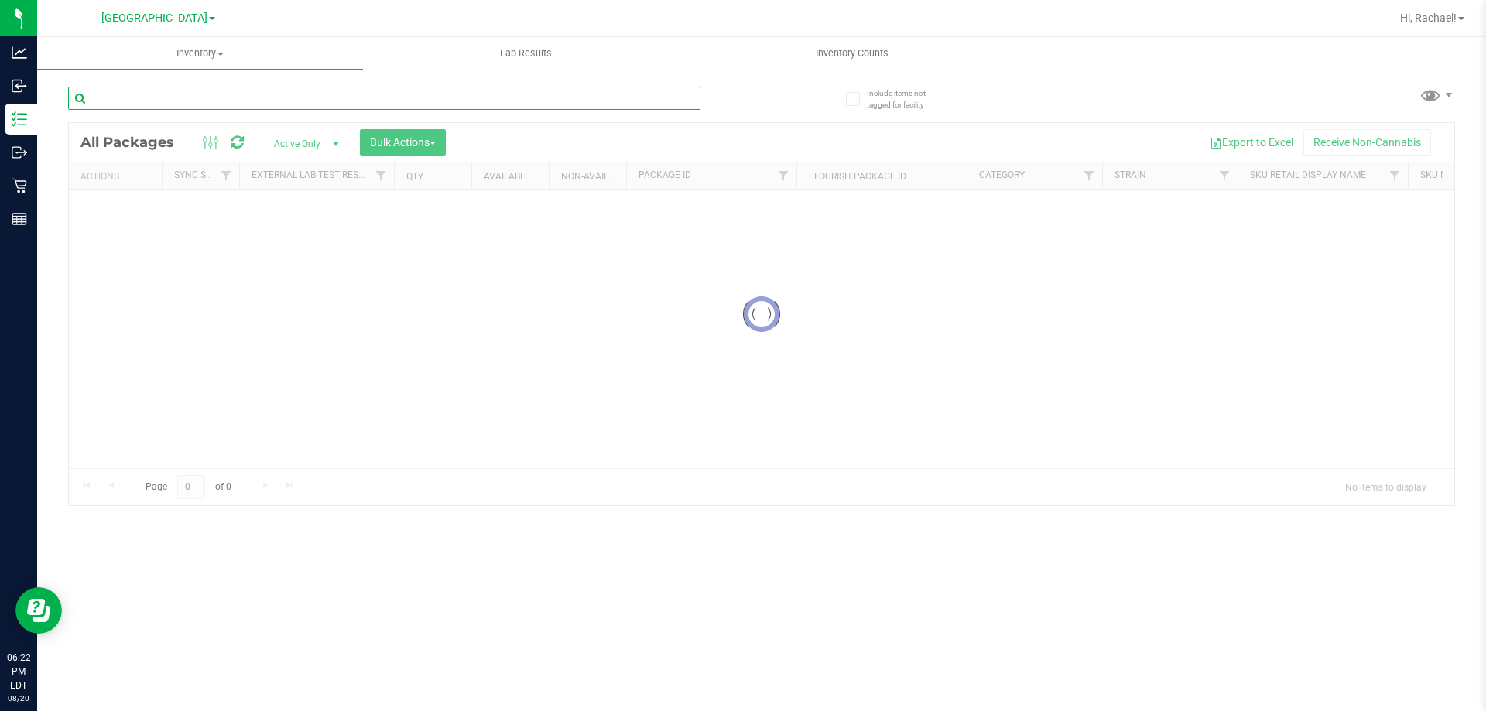
click at [234, 101] on div "Inventory All packages All inventory Waste log Create inventory Lab Results Inv…" at bounding box center [761, 374] width 1449 height 674
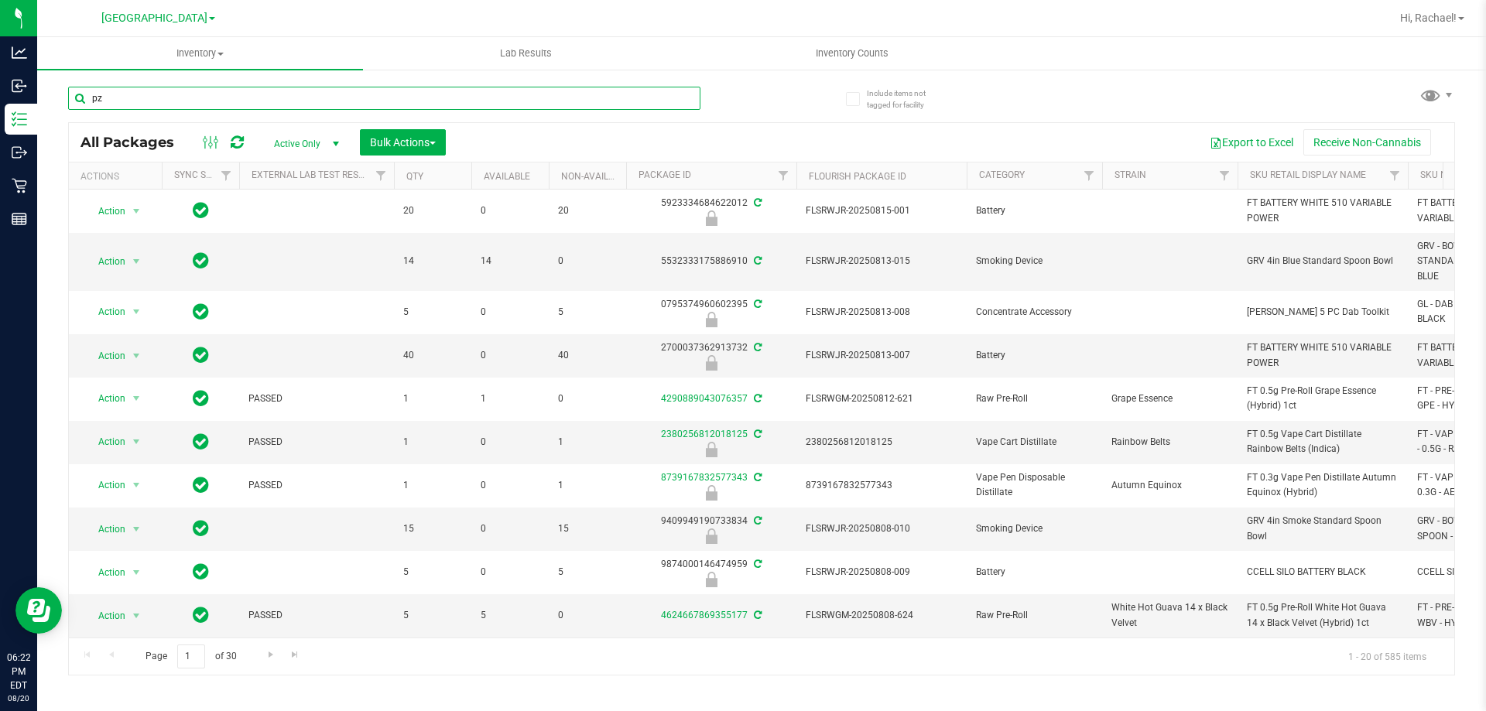
type input "pzt"
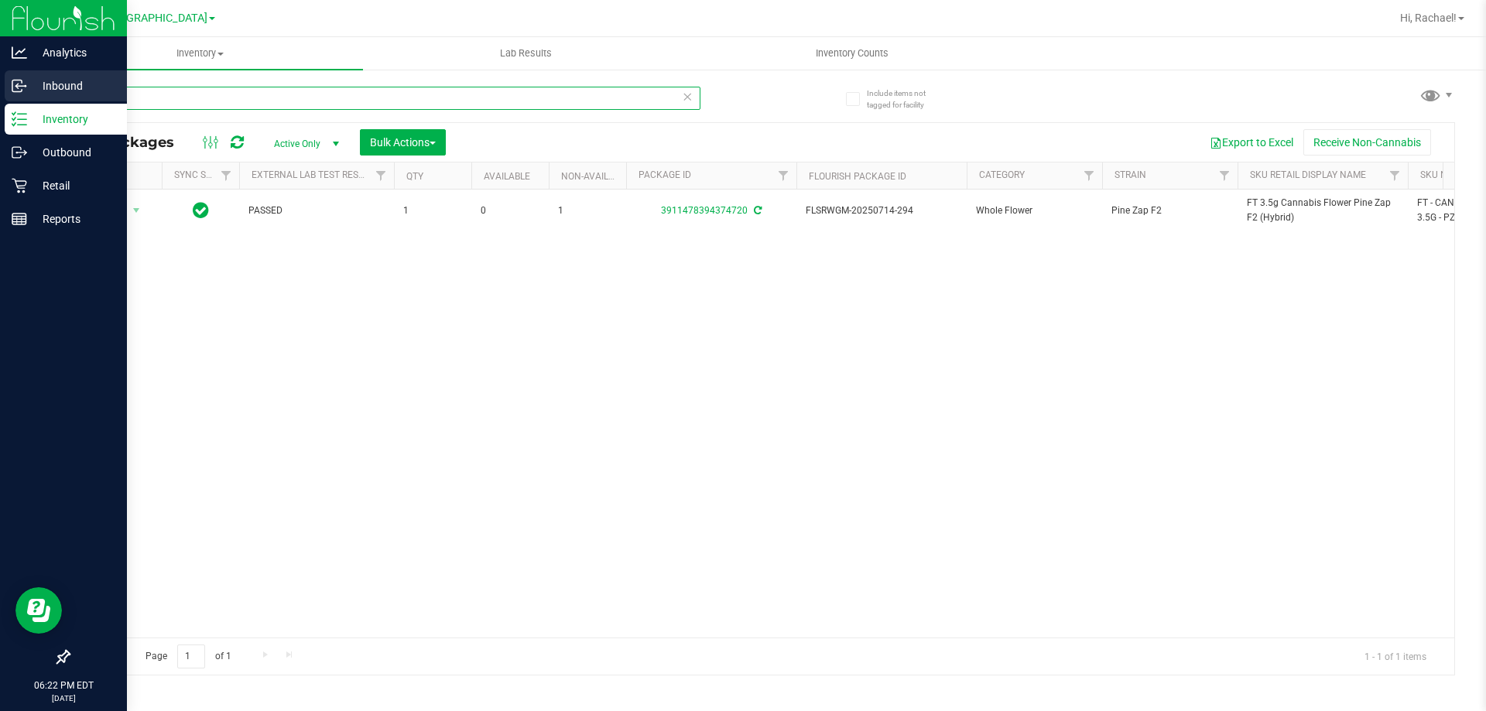
drag, startPoint x: 106, startPoint y: 101, endPoint x: 28, endPoint y: 101, distance: 78.2
click at [28, 101] on div "Analytics Inbound Inventory Outbound Retail Reports 06:22 PM EDT 08/20/2025 08/…" at bounding box center [743, 355] width 1486 height 711
